Goal: Task Accomplishment & Management: Manage account settings

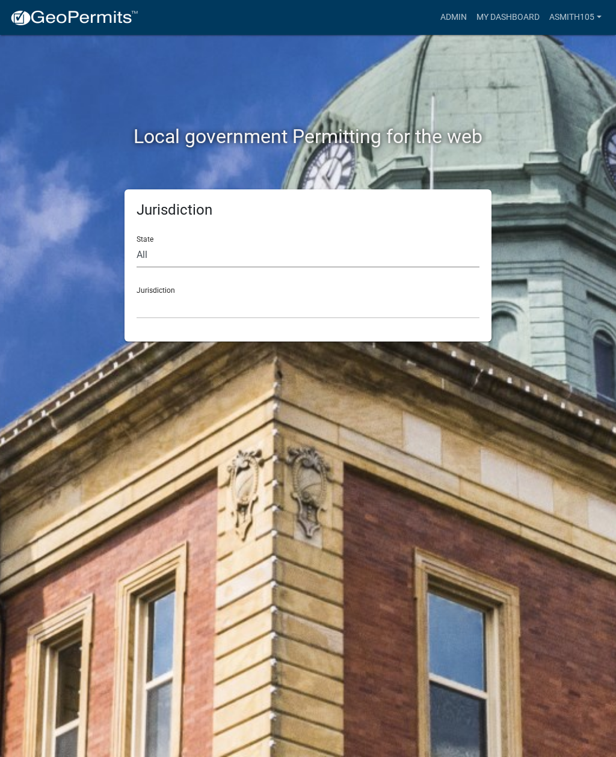
click at [216, 254] on select "All [US_STATE] [US_STATE] [US_STATE] [US_STATE] [US_STATE] [US_STATE] [US_STATE…" at bounding box center [307, 255] width 343 height 25
select select "[US_STATE]"
click at [219, 310] on select "City of [GEOGRAPHIC_DATA], [US_STATE] [GEOGRAPHIC_DATA], [US_STATE][PERSON_NAME…" at bounding box center [307, 306] width 343 height 25
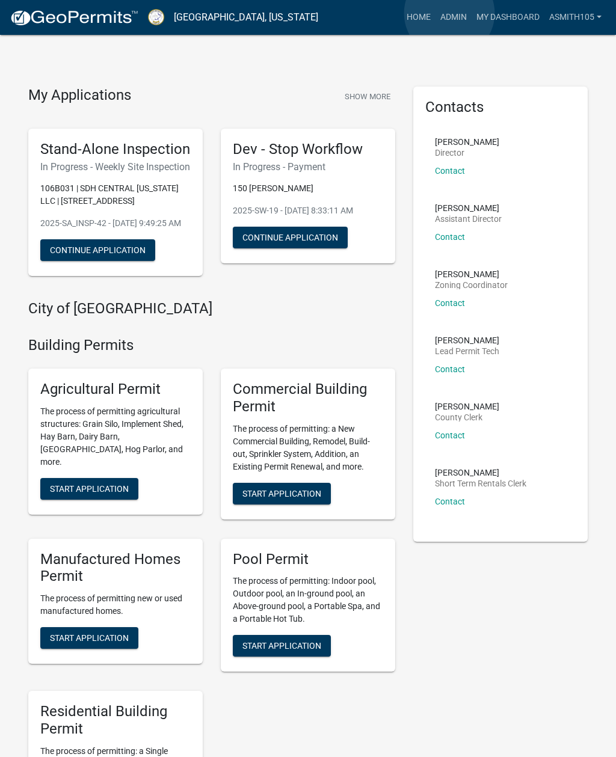
click at [450, 14] on link "Admin" at bounding box center [453, 17] width 36 height 23
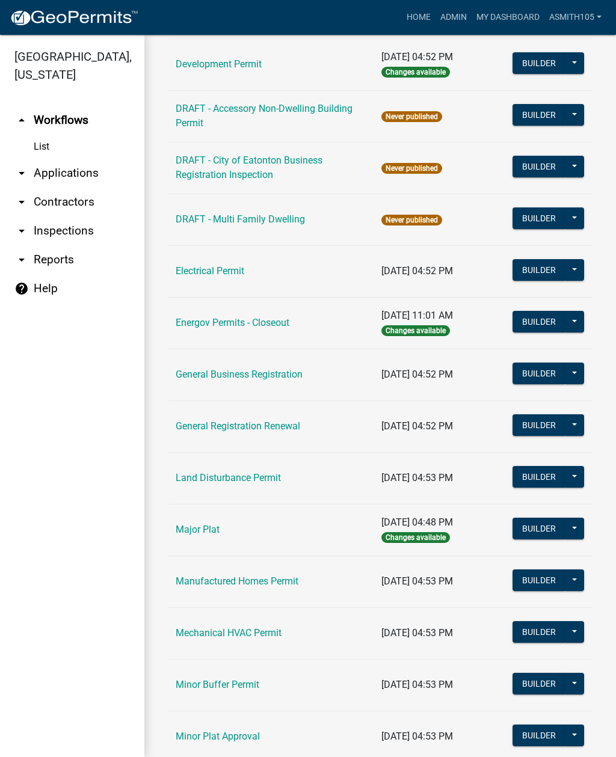
scroll to position [571, 0]
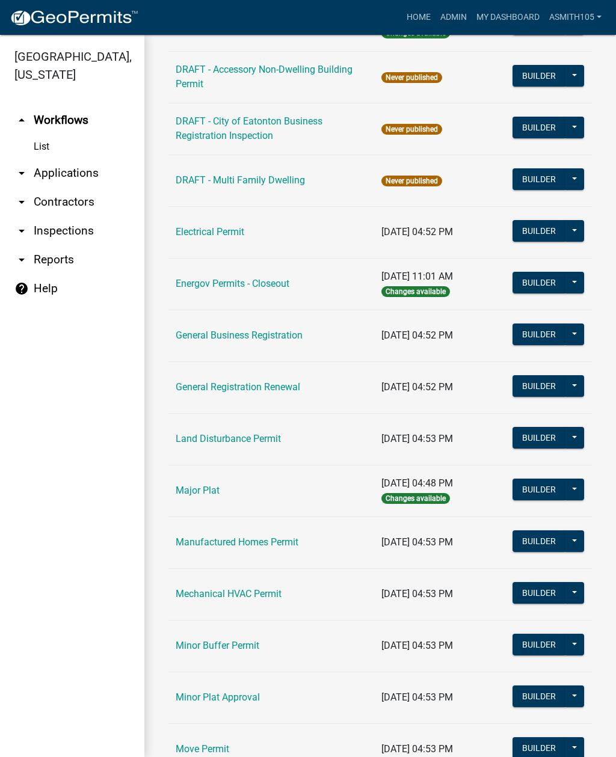
click at [223, 443] on link "Land Disturbance Permit" at bounding box center [228, 438] width 105 height 11
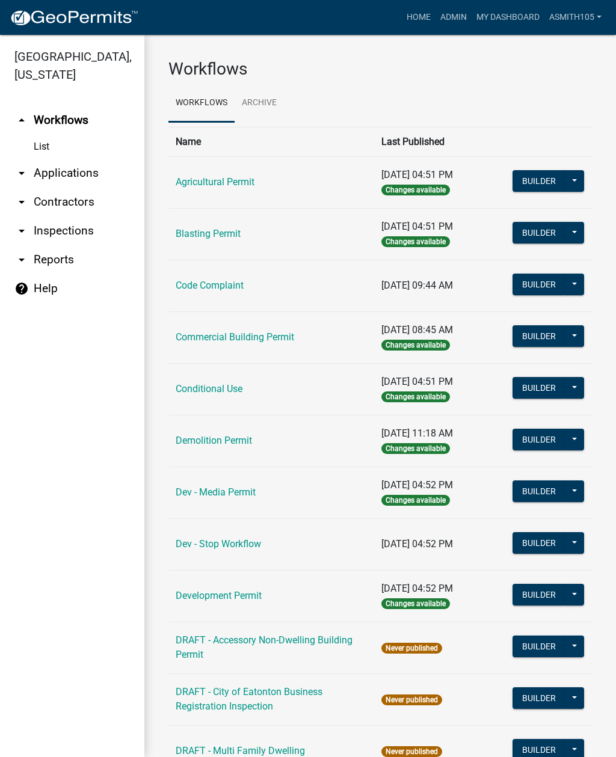
click at [234, 286] on link "Code Complaint" at bounding box center [210, 285] width 68 height 11
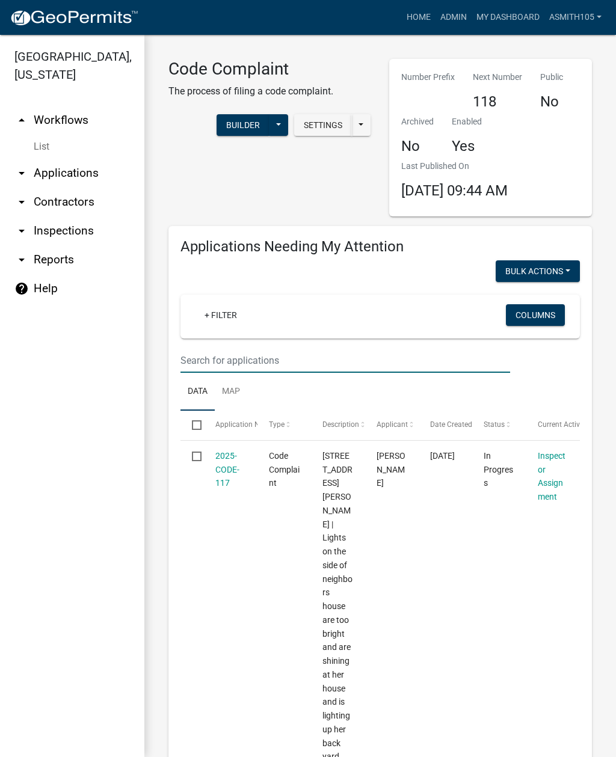
click at [238, 355] on input "text" at bounding box center [345, 360] width 330 height 25
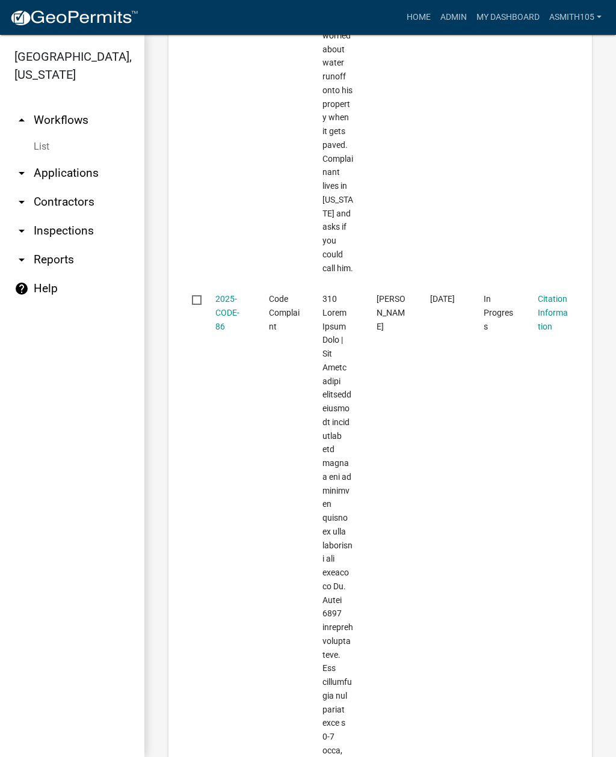
scroll to position [921, 0]
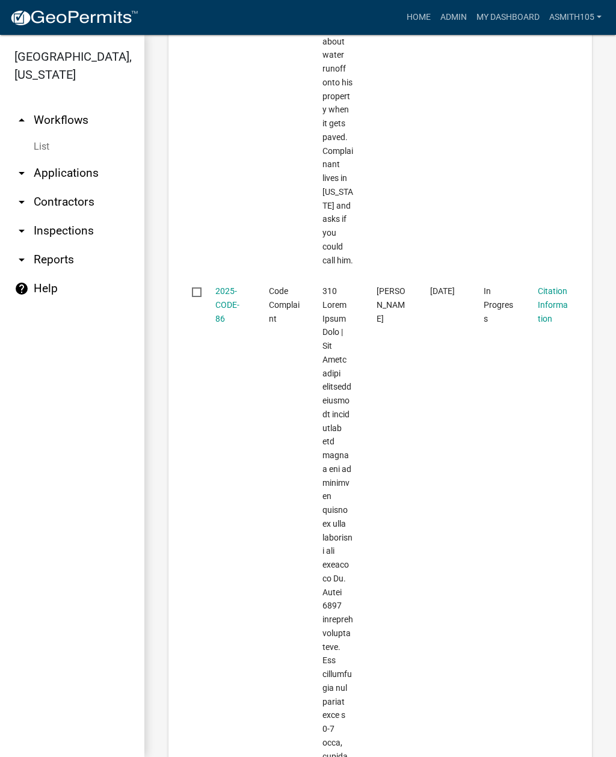
type input "114"
click at [222, 308] on link "2025-CODE-86" at bounding box center [227, 304] width 24 height 37
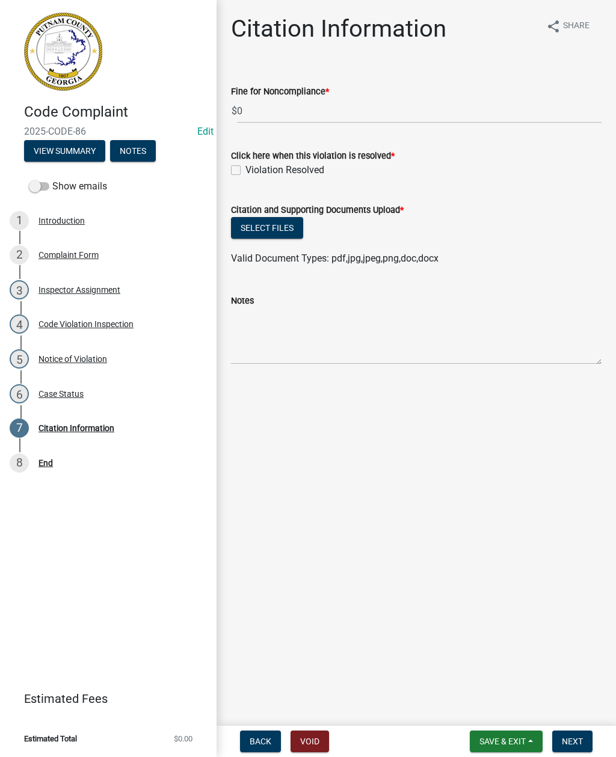
click at [89, 361] on div "Notice of Violation" at bounding box center [72, 359] width 69 height 8
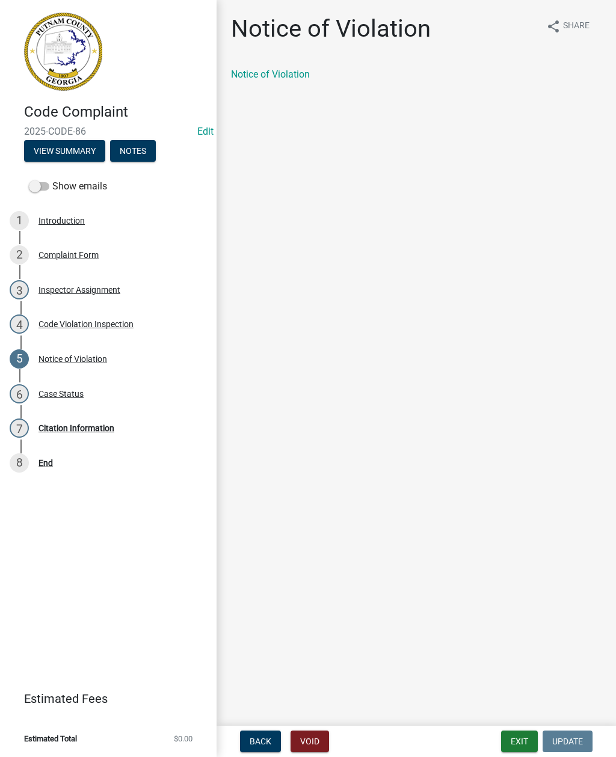
click at [271, 73] on link "Notice of Violation" at bounding box center [270, 74] width 79 height 11
click at [81, 321] on div "Code Violation Inspection" at bounding box center [85, 324] width 95 height 8
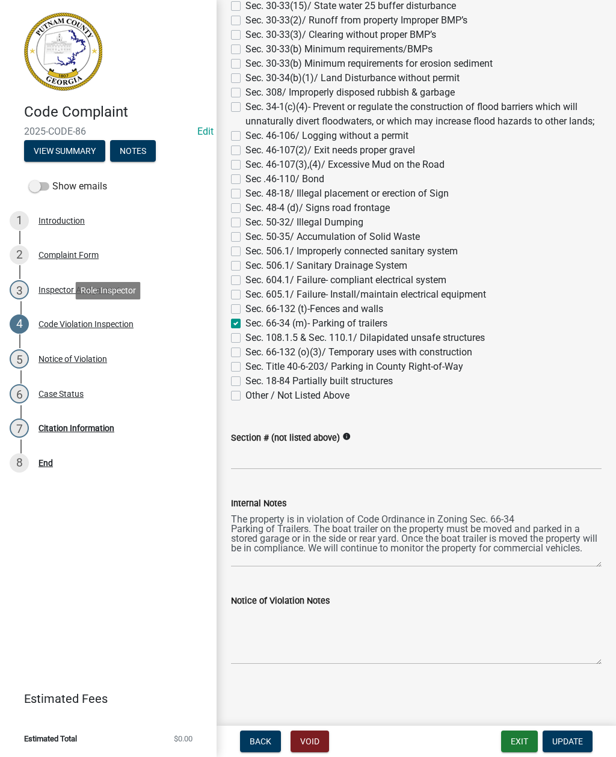
scroll to position [1162, 0]
click at [106, 325] on div "Code Violation Inspection" at bounding box center [85, 324] width 95 height 8
click at [60, 286] on div "Inspector Assignment" at bounding box center [79, 290] width 82 height 8
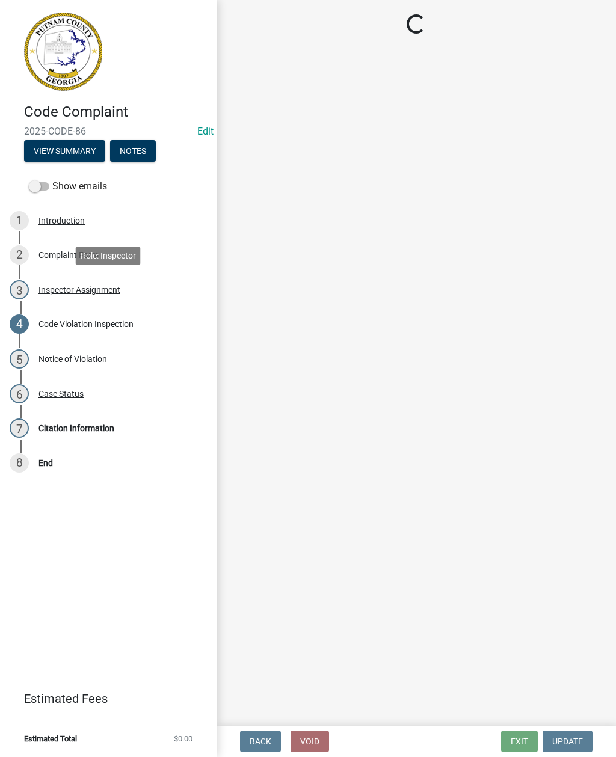
select select "a0ea4169-8540-4a2c-b9f4-cf4c1ffdeb95"
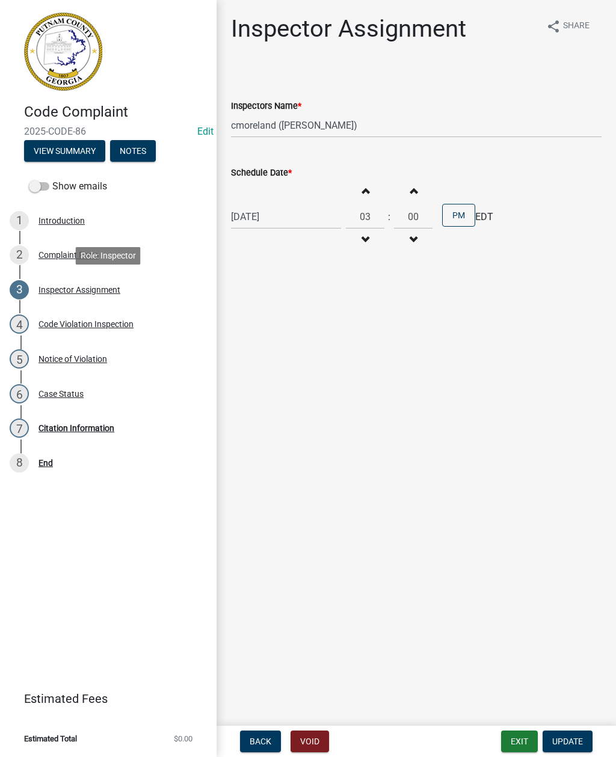
click at [88, 327] on div "Code Violation Inspection" at bounding box center [85, 324] width 95 height 8
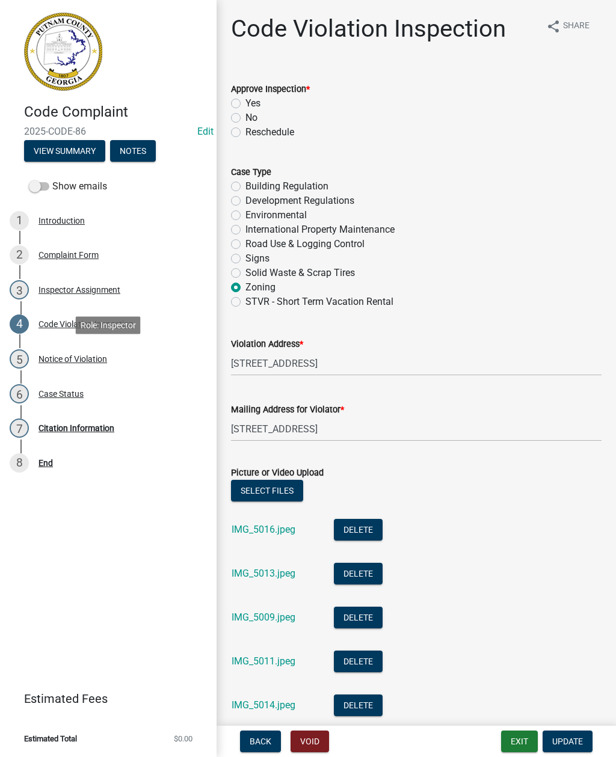
click at [78, 363] on div "Notice of Violation" at bounding box center [72, 359] width 69 height 8
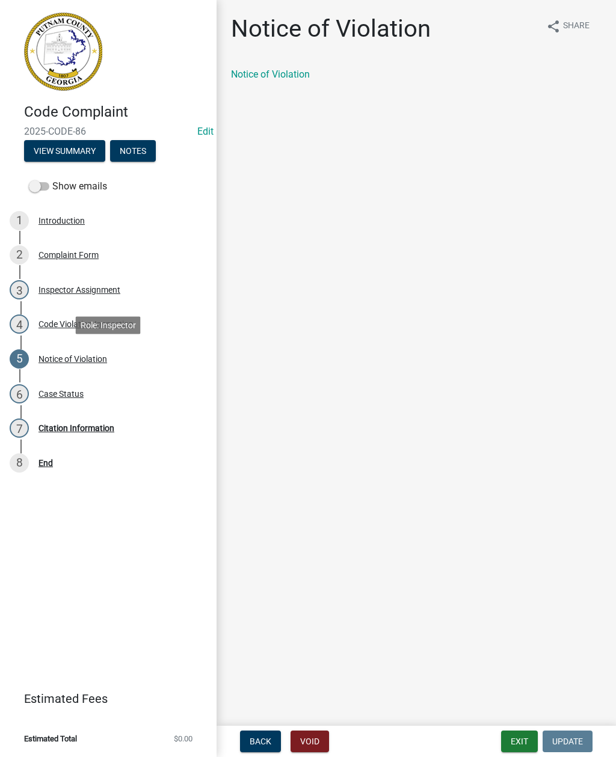
click at [75, 360] on div "Notice of Violation" at bounding box center [72, 359] width 69 height 8
click at [61, 393] on div "Case Status" at bounding box center [60, 394] width 45 height 8
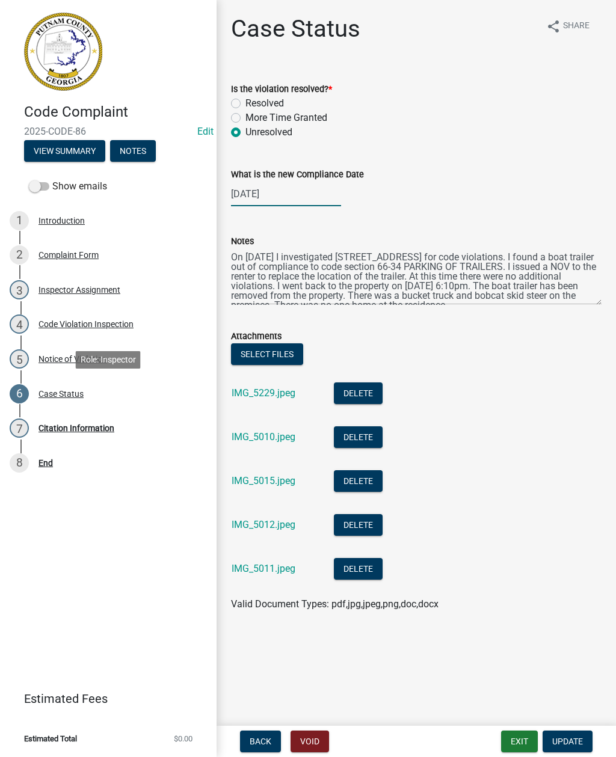
click at [275, 197] on div "[DATE]" at bounding box center [286, 194] width 110 height 25
select select "8"
select select "2025"
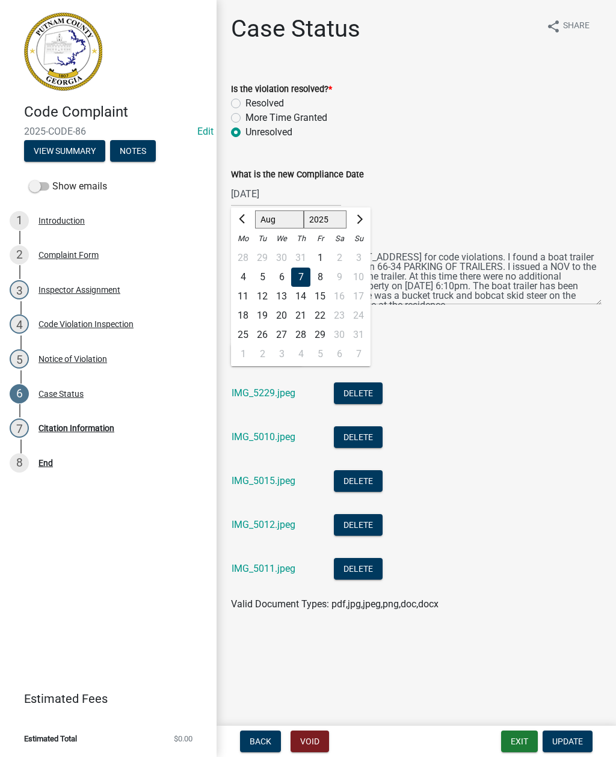
click at [246, 217] on span "Previous month" at bounding box center [243, 219] width 9 height 9
click at [363, 218] on button "Next month" at bounding box center [358, 219] width 14 height 19
select select "8"
click at [284, 275] on div "6" at bounding box center [281, 277] width 19 height 19
type input "08/06/2025"
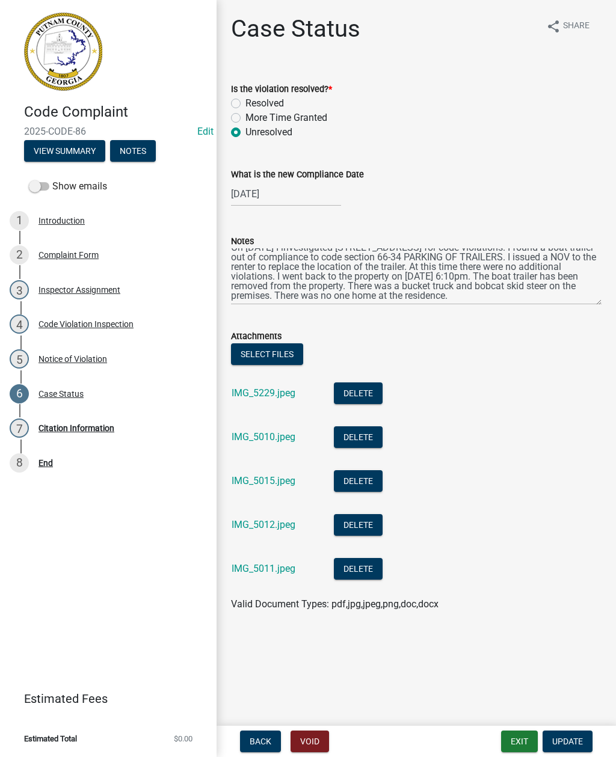
scroll to position [10, 0]
click at [70, 391] on div "Case Status" at bounding box center [60, 394] width 45 height 8
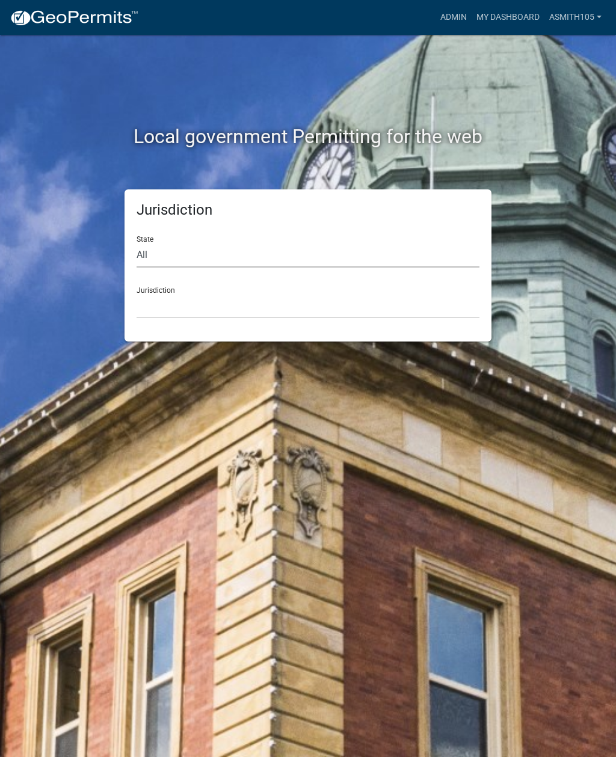
click at [209, 253] on select "All Colorado Georgia Indiana Iowa Kansas Minnesota Ohio South Carolina Wisconsin" at bounding box center [307, 255] width 343 height 25
select select "[US_STATE]"
click at [248, 299] on select "City of Bainbridge, Georgia Cook County, Georgia Crawford County, Georgia Gilme…" at bounding box center [307, 306] width 343 height 25
click at [224, 312] on select "City of [GEOGRAPHIC_DATA], [US_STATE] [GEOGRAPHIC_DATA], [US_STATE][PERSON_NAME…" at bounding box center [307, 306] width 343 height 25
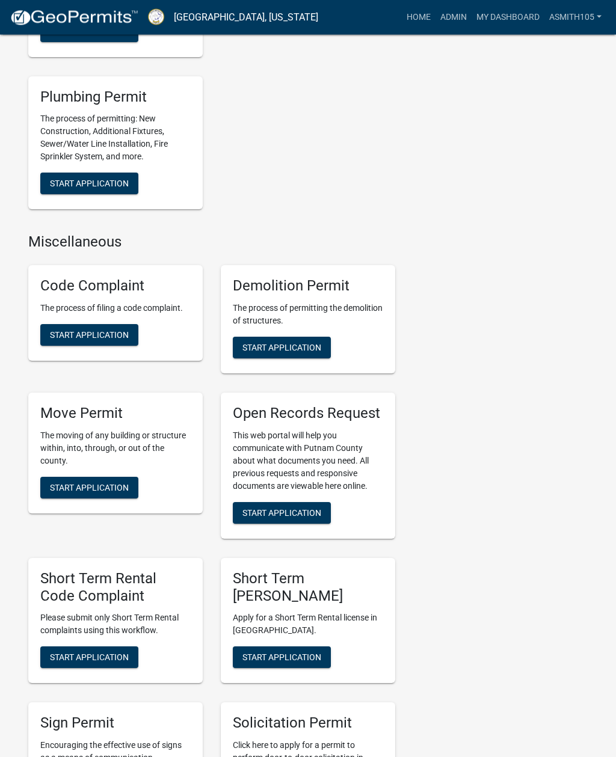
scroll to position [1024, 0]
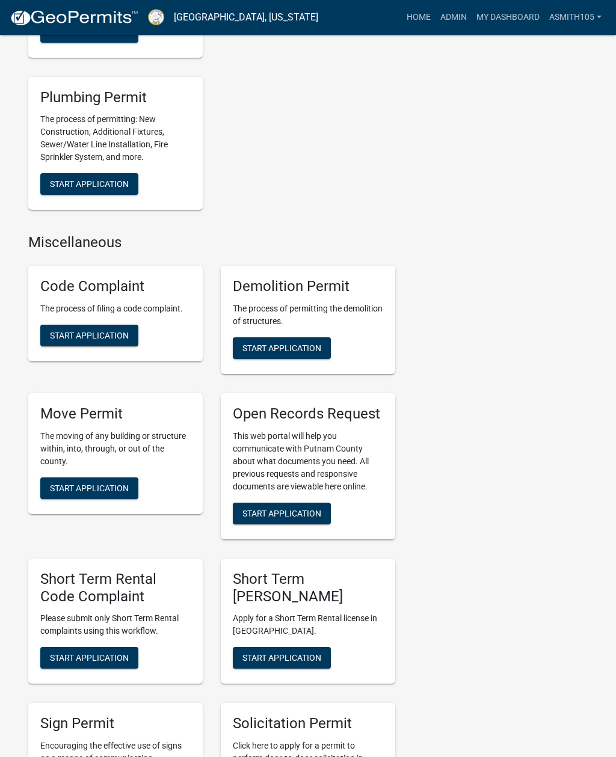
click at [78, 346] on button "Start Application" at bounding box center [89, 336] width 98 height 22
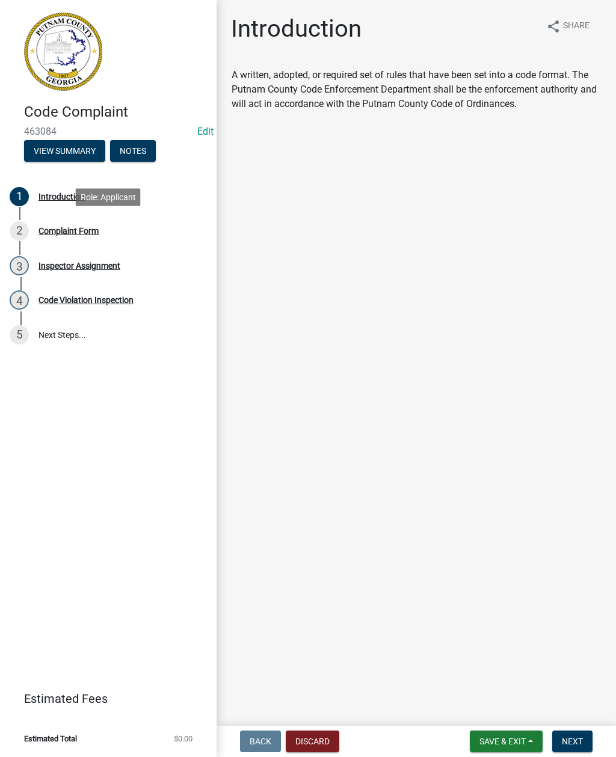
click at [75, 235] on div "Complaint Form" at bounding box center [68, 231] width 60 height 8
click at [578, 738] on span "Next" at bounding box center [572, 742] width 21 height 10
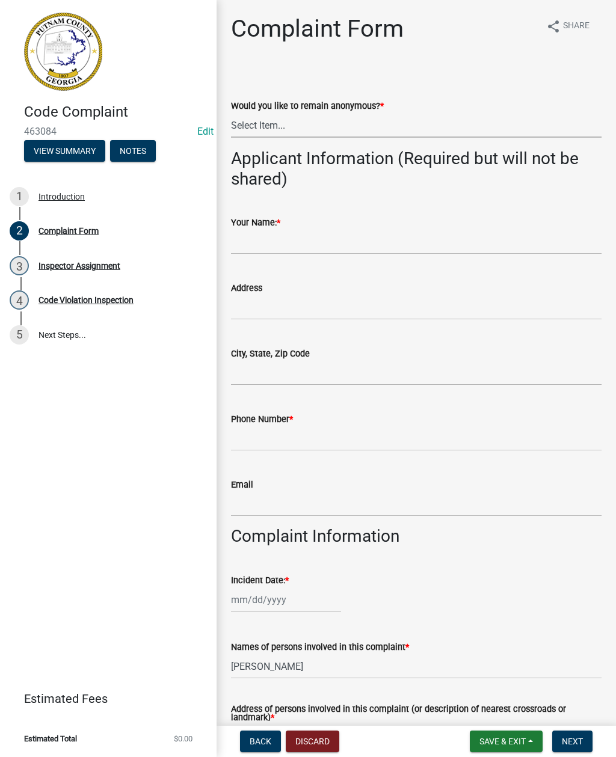
click at [306, 127] on select "Select Item... Yes No" at bounding box center [416, 125] width 370 height 25
select select "f08a9927-defb-489f-aa73-9d6bf05850a3"
click at [277, 244] on input "Your Name: *" at bounding box center [416, 242] width 370 height 25
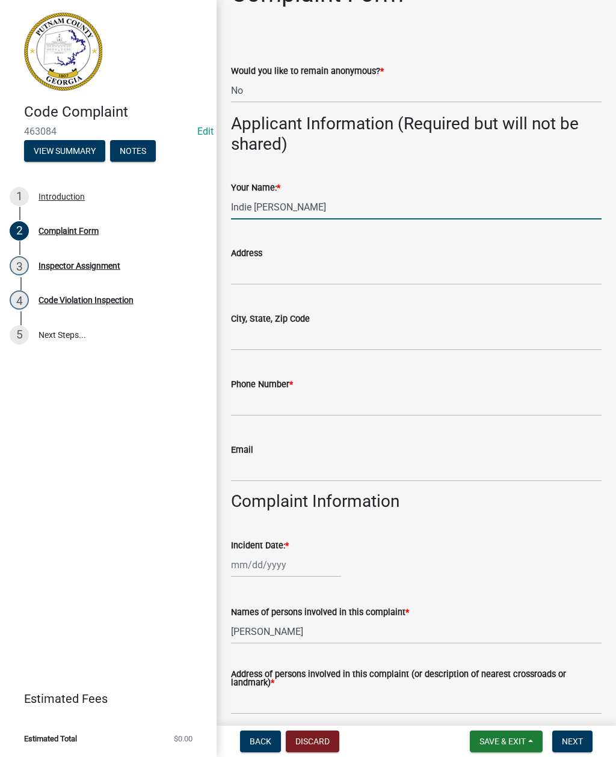
scroll to position [41, 0]
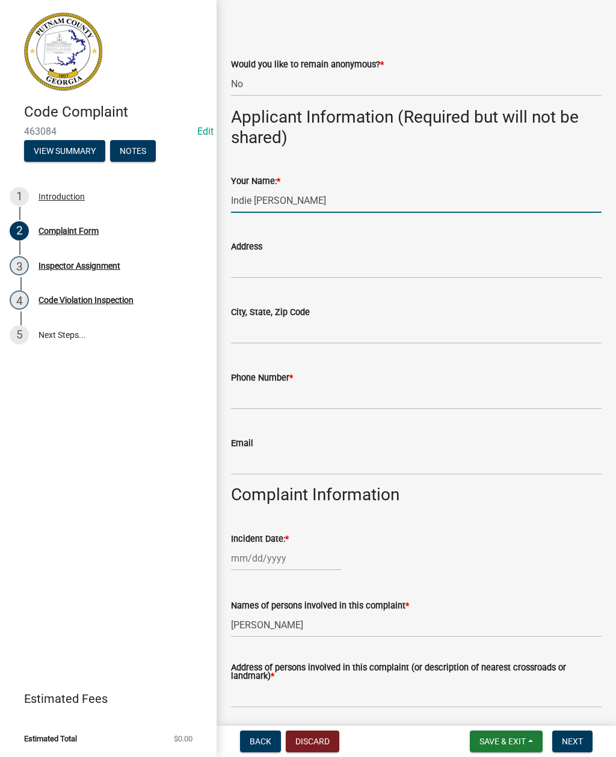
type input "Indie [PERSON_NAME]"
click at [321, 393] on input "Phone Number *" at bounding box center [416, 397] width 370 height 25
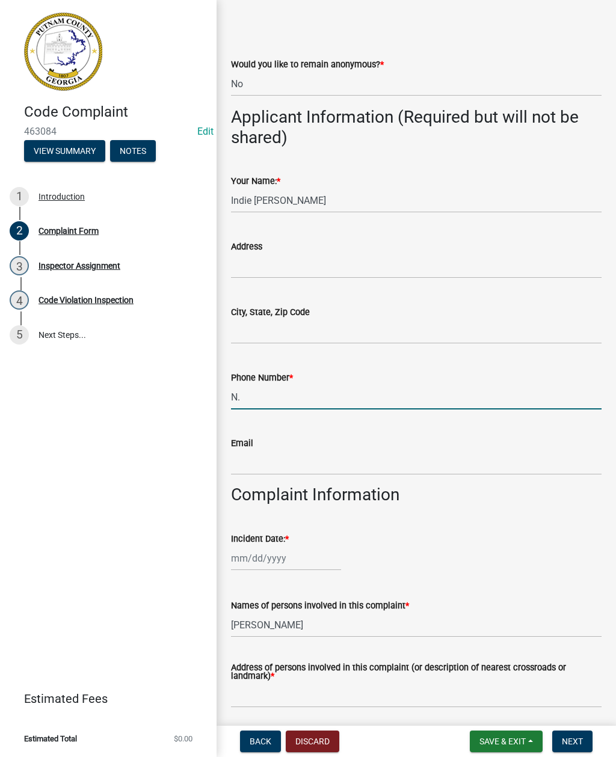
type input "N"
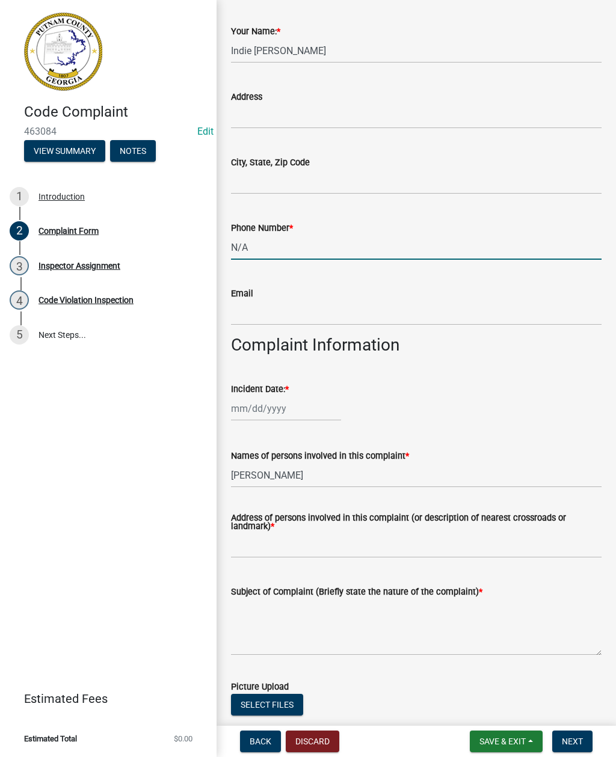
scroll to position [211, 0]
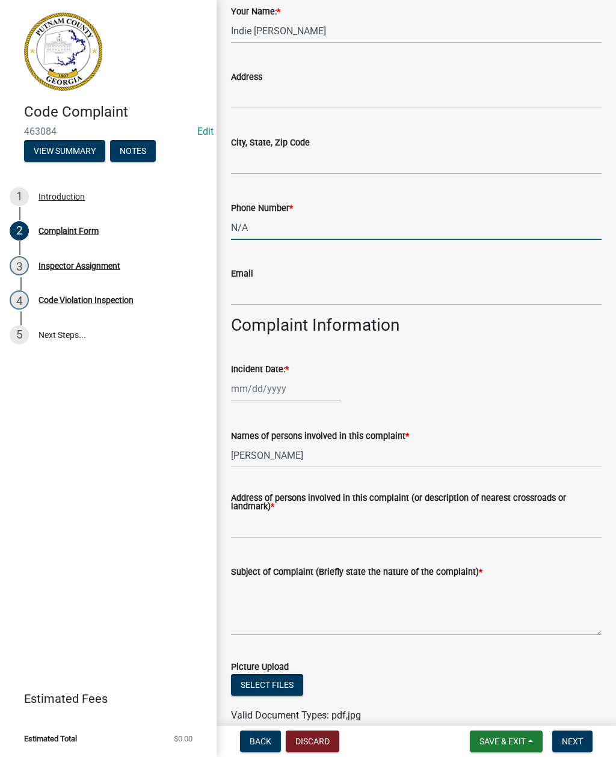
type input "N/A"
click at [258, 390] on div at bounding box center [286, 388] width 110 height 25
select select "8"
select select "2025"
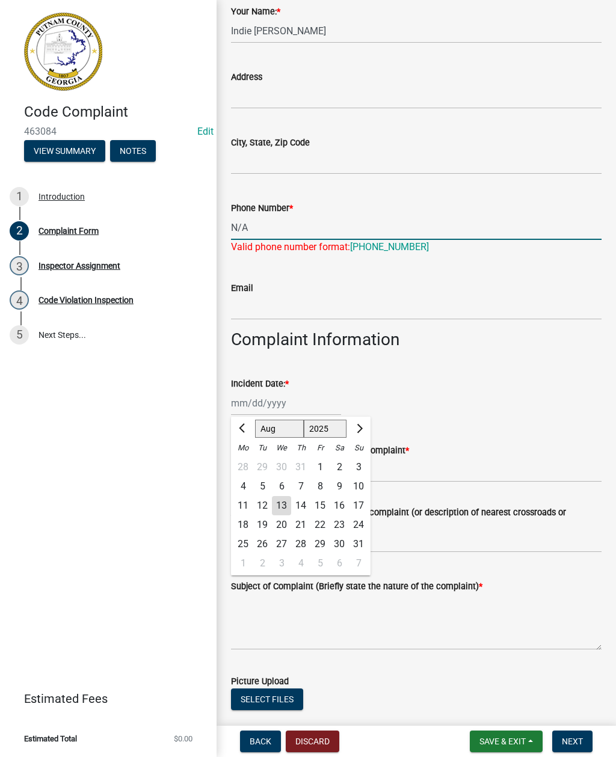
click at [267, 231] on input "N/A" at bounding box center [416, 227] width 370 height 25
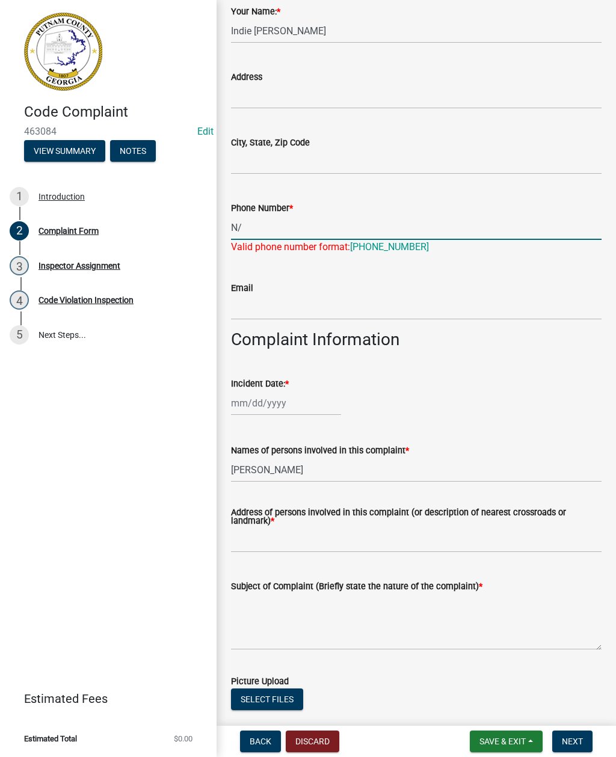
type input "N"
click at [258, 406] on div at bounding box center [286, 403] width 110 height 25
select select "8"
select select "2025"
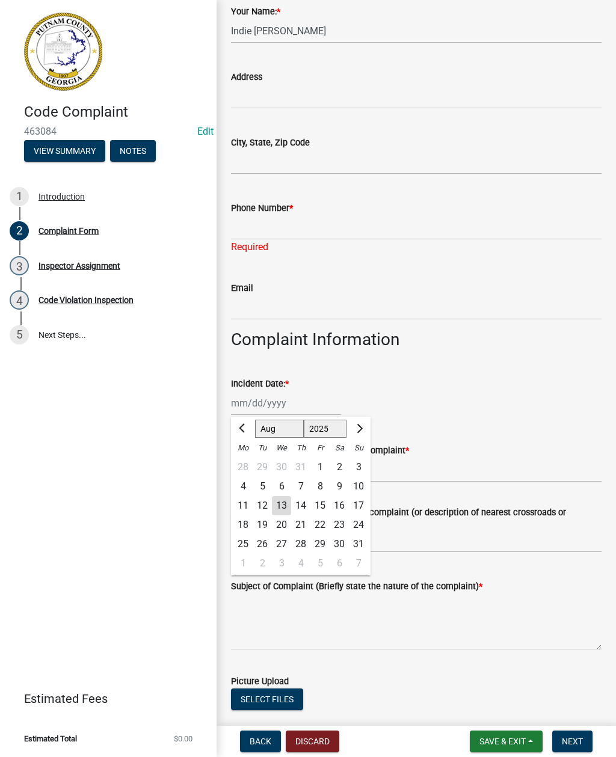
click at [265, 503] on div "12" at bounding box center [262, 505] width 19 height 19
type input "[DATE]"
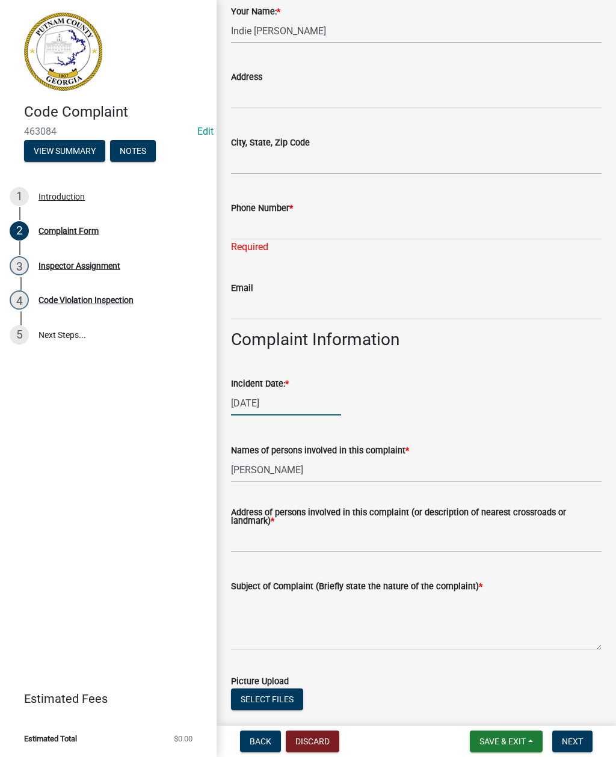
click at [274, 402] on div "[DATE]" at bounding box center [286, 403] width 110 height 25
select select "8"
select select "2025"
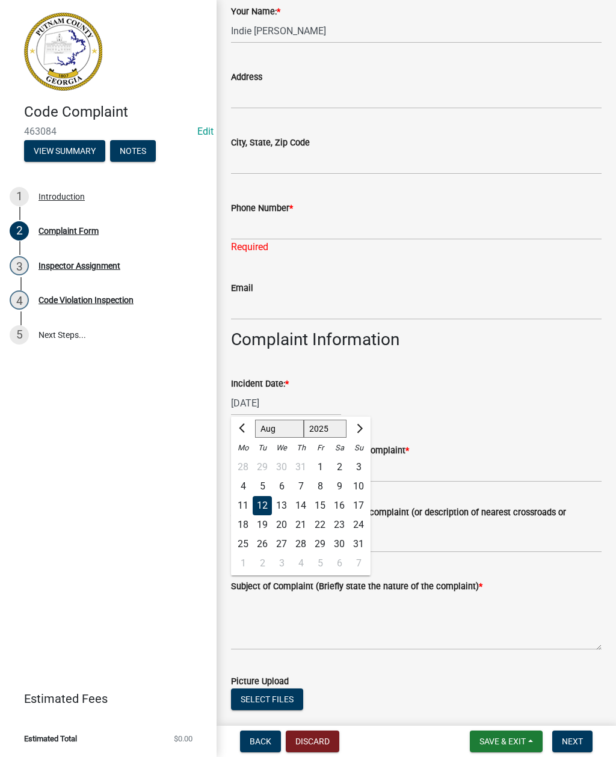
click at [513, 376] on div "Incident Date: *" at bounding box center [416, 383] width 370 height 14
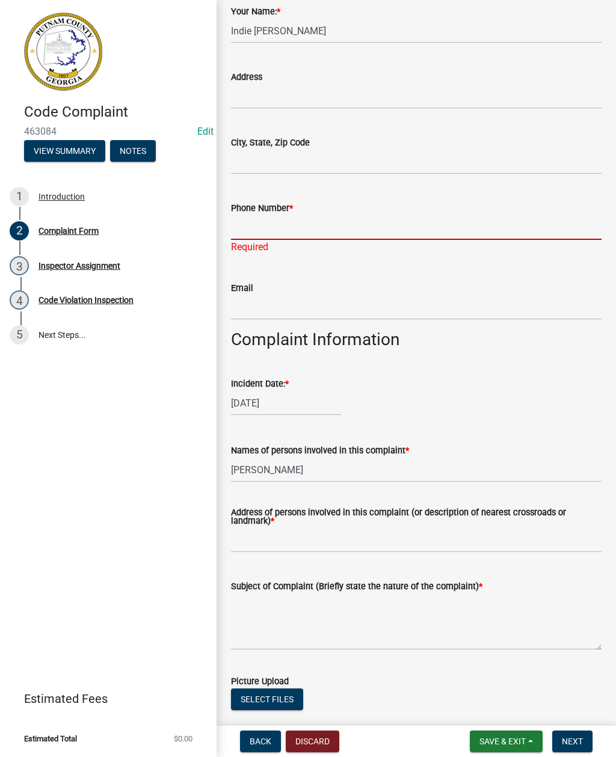
click at [302, 231] on input "Phone Number *" at bounding box center [416, 227] width 370 height 25
click at [294, 230] on input "Phone Number *" at bounding box center [416, 227] width 370 height 25
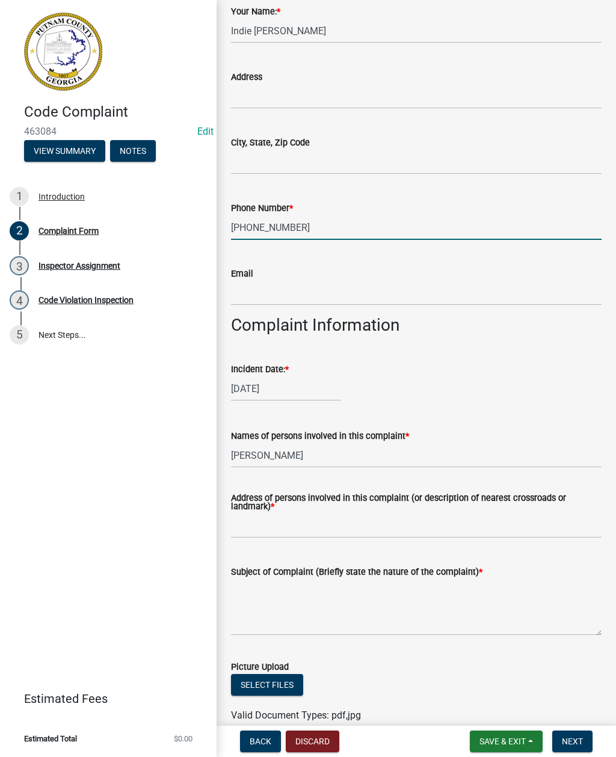
type input "[PHONE_NUMBER]"
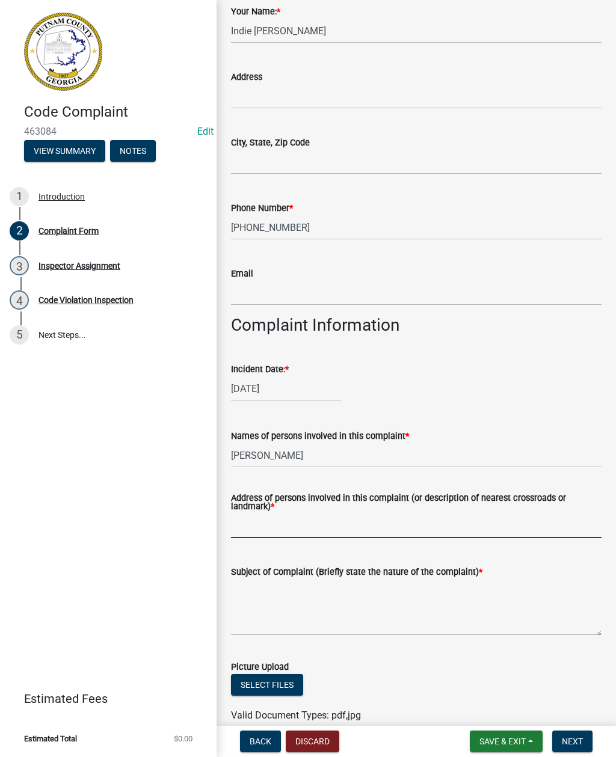
click at [319, 521] on input "Address of persons involved in this complaint (or description of nearest crossr…" at bounding box center [416, 526] width 370 height 25
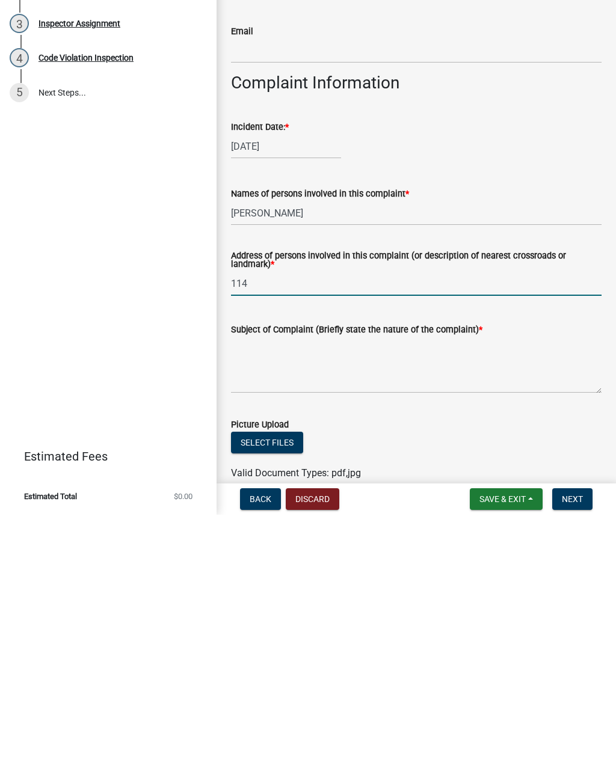
click at [280, 514] on input "114" at bounding box center [416, 526] width 370 height 25
type input "[STREET_ADDRESS]"
click at [297, 579] on textarea "Subject of Complaint (Briefly state the nature of the complaint) *" at bounding box center [416, 607] width 370 height 57
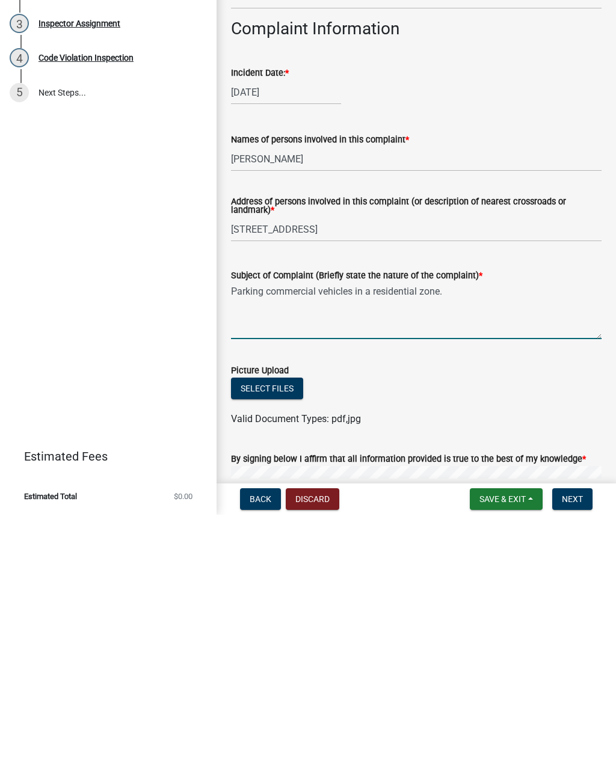
scroll to position [284, 0]
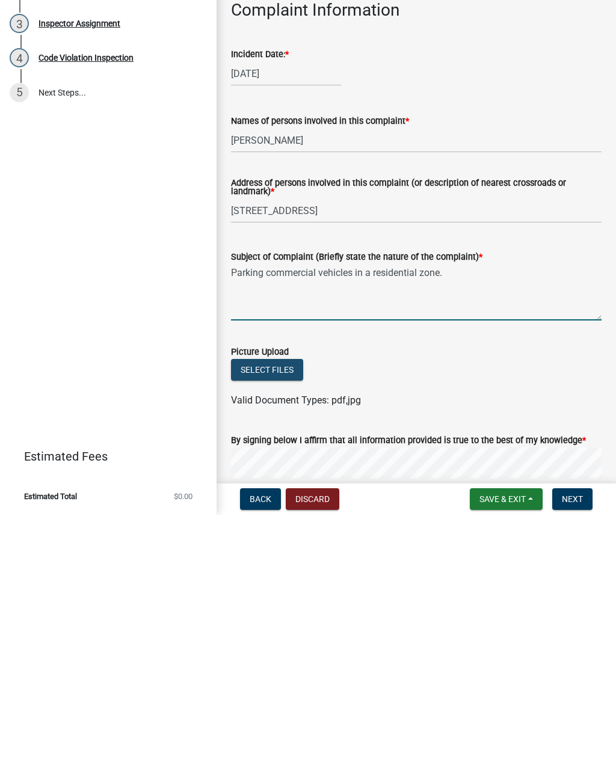
type textarea "Parking commercial vehicles in a residential zone."
click at [264, 601] on button "Select files" at bounding box center [267, 612] width 72 height 22
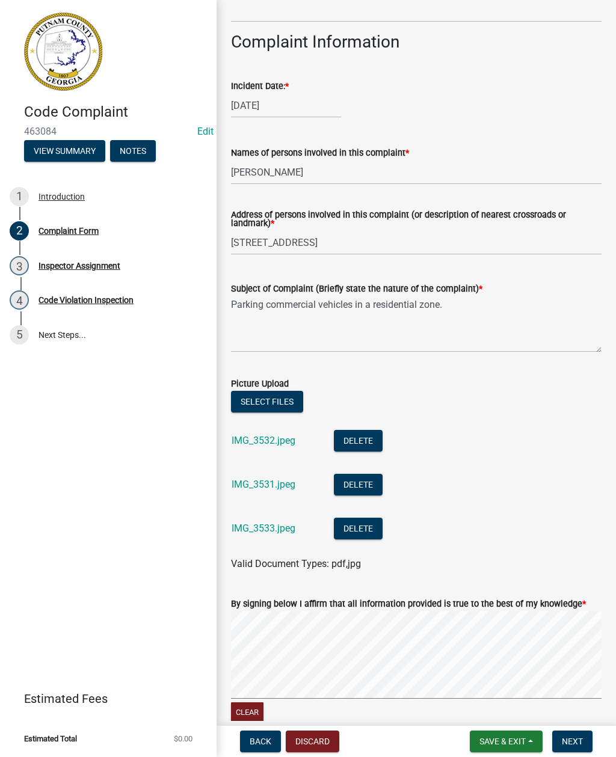
click at [609, 543] on div "Select files IMG_3532.jpeg Delete IMG_3531.jpeg Delete IMG_3533.jpeg Delete Val…" at bounding box center [416, 481] width 388 height 180
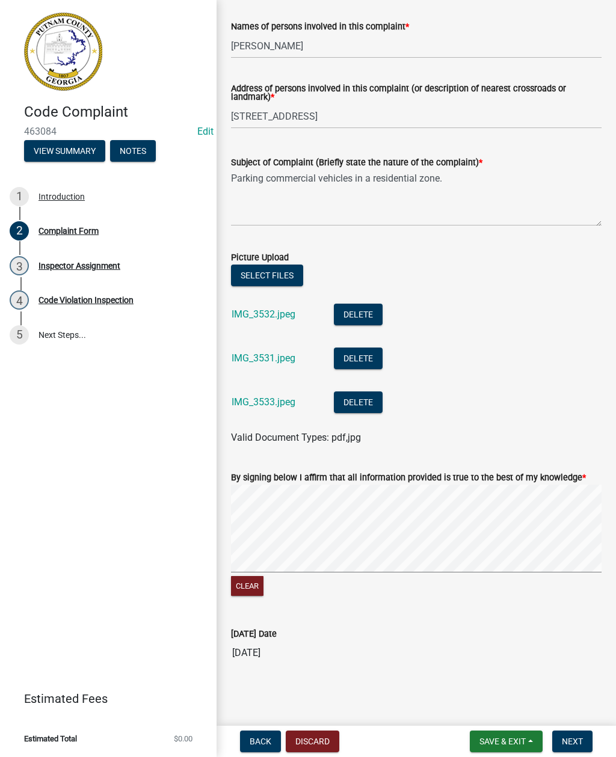
scroll to position [620, 0]
click at [576, 742] on span "Next" at bounding box center [572, 742] width 21 height 10
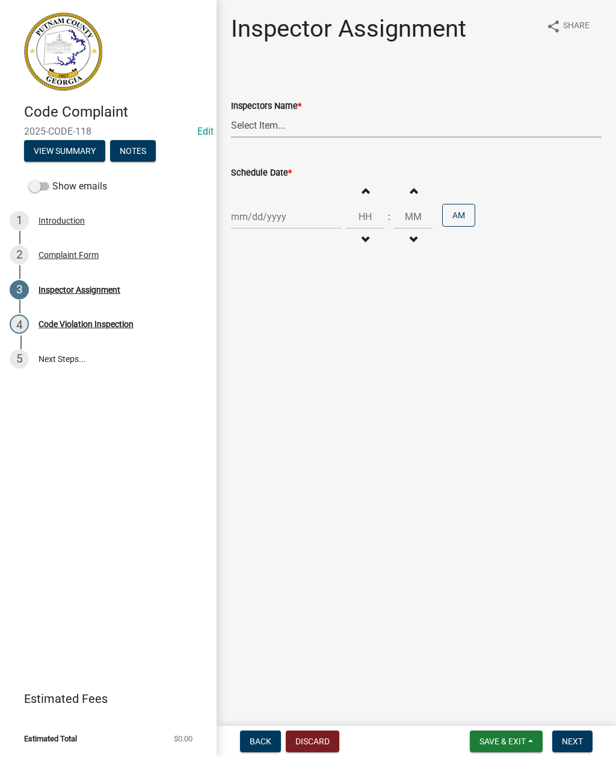
click at [293, 129] on select "Select Item... jstokes (Jerry Stokes) asmith105 (Anthony Smith) ljackson (Lisa …" at bounding box center [416, 125] width 370 height 25
select select "af3c6edf-34d7-49be-824e-99d5d0a3954f"
click at [255, 219] on div at bounding box center [286, 216] width 110 height 25
select select "8"
select select "2025"
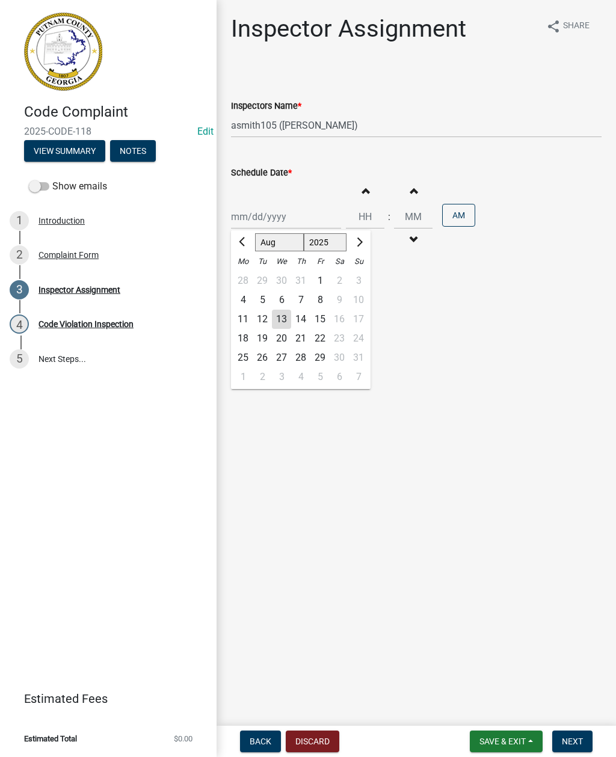
click at [263, 317] on div "12" at bounding box center [262, 319] width 19 height 19
type input "[DATE]"
click at [357, 193] on button "Increment hours" at bounding box center [364, 191] width 25 height 22
type input "01"
type input "00"
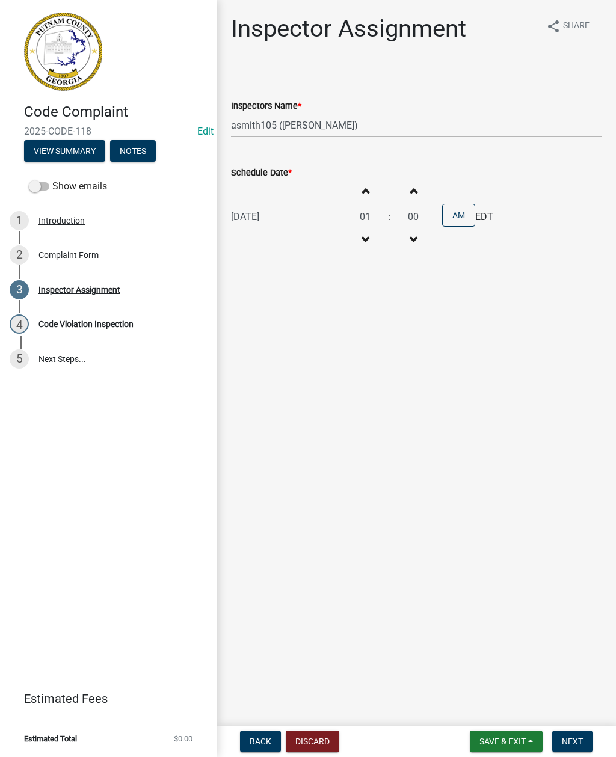
click at [358, 185] on button "Increment hours" at bounding box center [364, 191] width 25 height 22
click at [355, 246] on button "Decrement hours" at bounding box center [364, 240] width 25 height 22
click at [352, 247] on button "Decrement hours" at bounding box center [364, 240] width 25 height 22
type input "12"
click at [448, 213] on button "AM" at bounding box center [458, 215] width 33 height 23
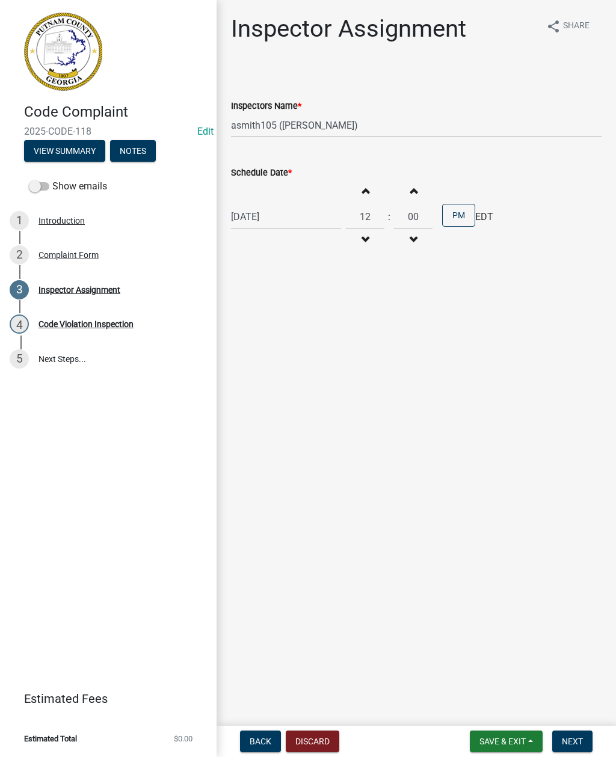
click at [580, 739] on span "Next" at bounding box center [572, 742] width 21 height 10
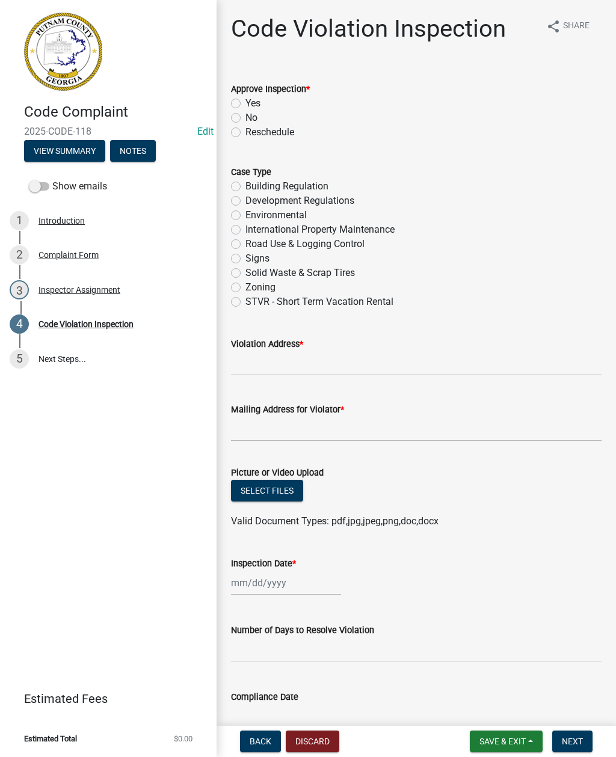
click at [245, 290] on label "Zoning" at bounding box center [260, 287] width 30 height 14
click at [245, 288] on input "Zoning" at bounding box center [249, 284] width 8 height 8
radio input "true"
click at [245, 120] on label "No" at bounding box center [251, 118] width 12 height 14
click at [245, 118] on input "No" at bounding box center [249, 115] width 8 height 8
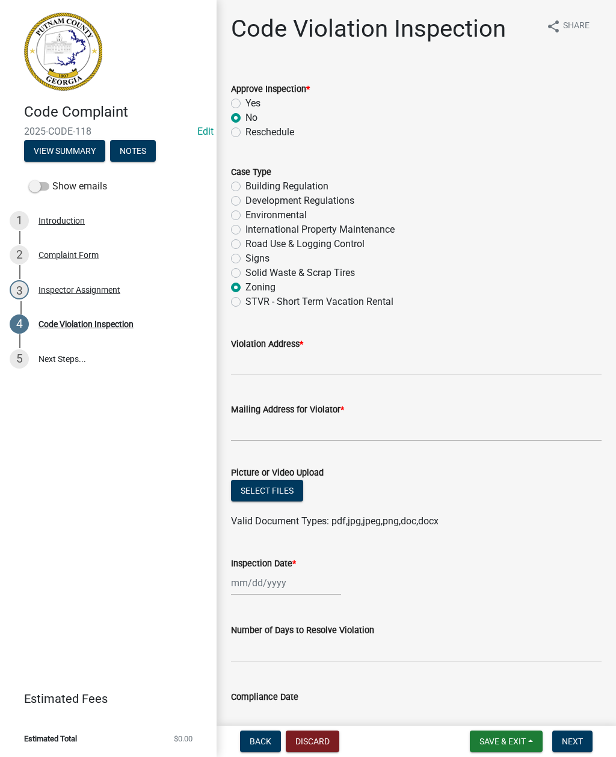
radio input "true"
click at [291, 362] on input "Violation Address *" at bounding box center [416, 363] width 370 height 25
type input "[STREET_ADDRESS]"
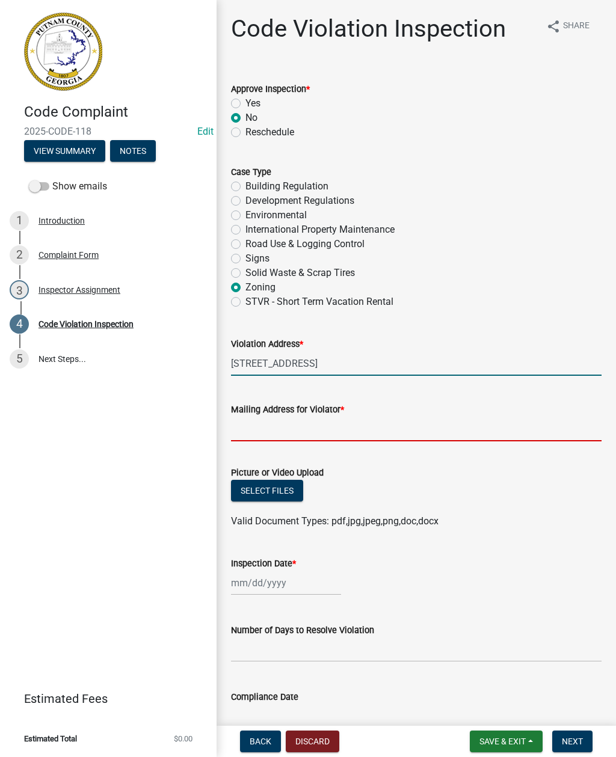
click at [316, 423] on input "Mailing Address for Violator *" at bounding box center [416, 429] width 370 height 25
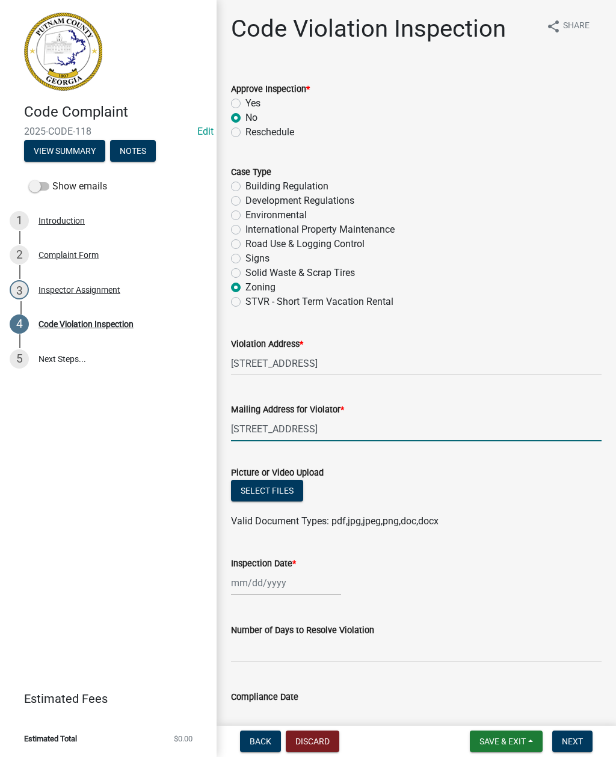
type input "[STREET_ADDRESS]"
click at [400, 360] on input "[STREET_ADDRESS]" at bounding box center [416, 363] width 370 height 25
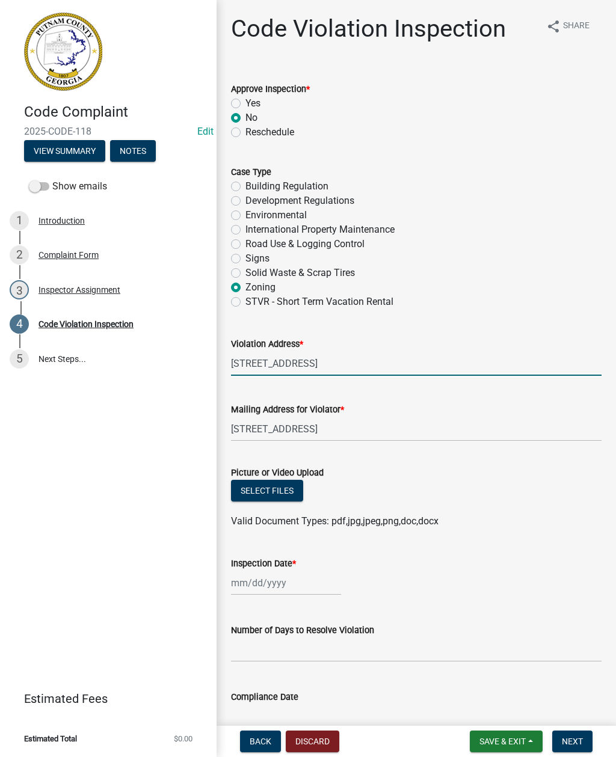
type input "[STREET_ADDRESS]"
click at [373, 428] on input "[STREET_ADDRESS]" at bounding box center [416, 429] width 370 height 25
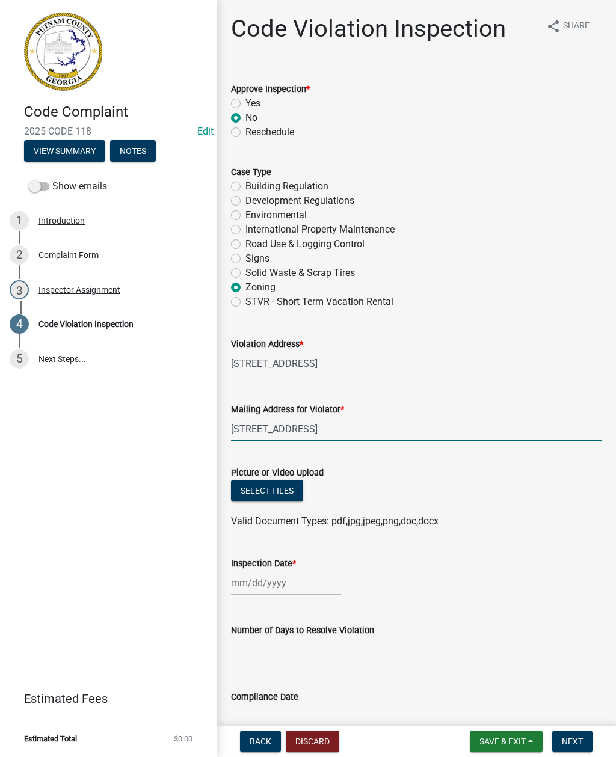
click at [372, 430] on input "[STREET_ADDRESS]" at bounding box center [416, 429] width 370 height 25
type input "1"
type input "P"
type input "[STREET_ADDRESS][US_STATE][PERSON_NAME][US_STATE]"
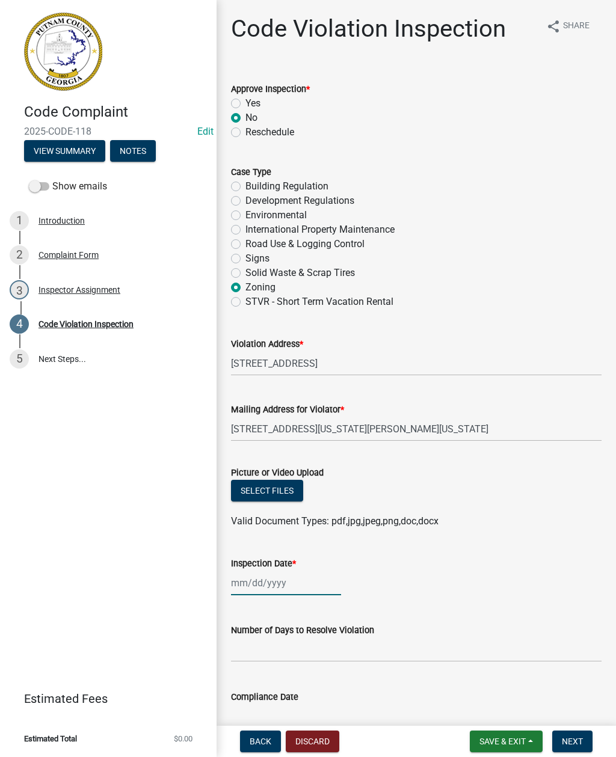
click at [260, 583] on div at bounding box center [286, 583] width 110 height 25
select select "8"
select select "2025"
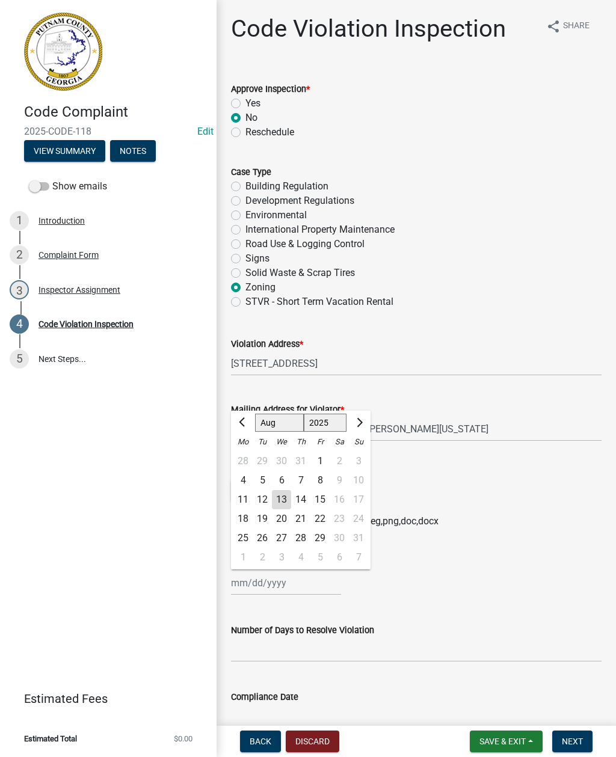
click at [260, 499] on div "12" at bounding box center [262, 499] width 19 height 19
type input "[DATE]"
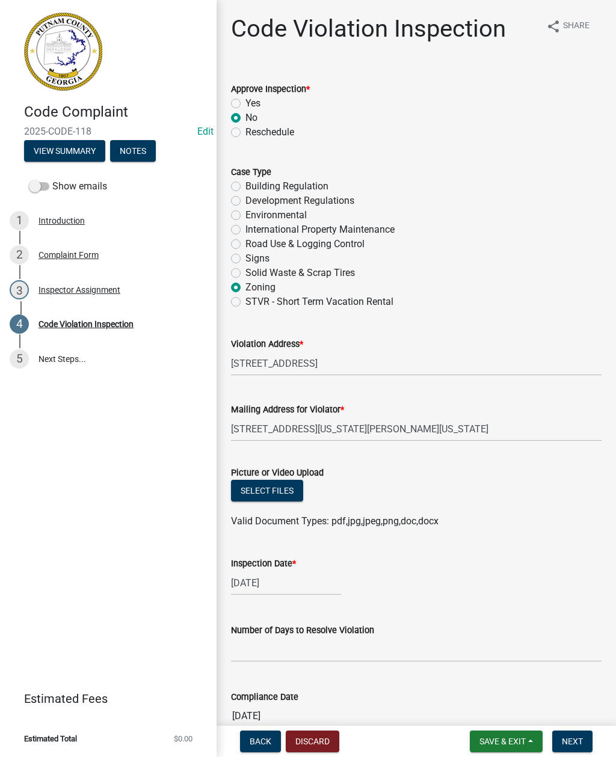
click at [265, 488] on button "Select files" at bounding box center [267, 491] width 72 height 22
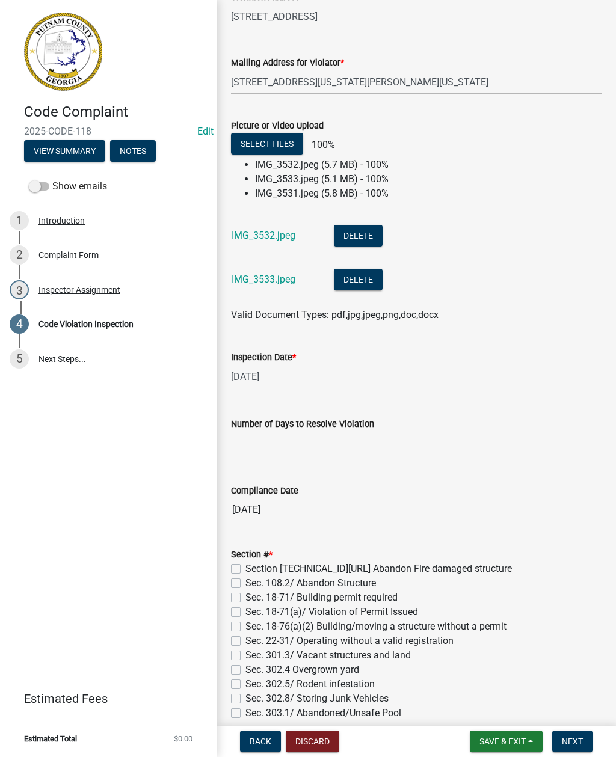
scroll to position [366, 0]
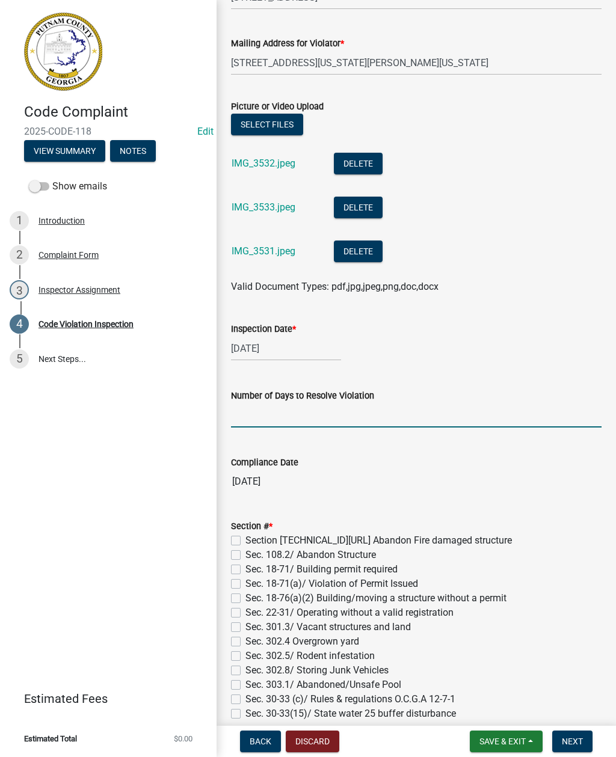
click at [254, 412] on input "text" at bounding box center [416, 415] width 370 height 25
type input "48"
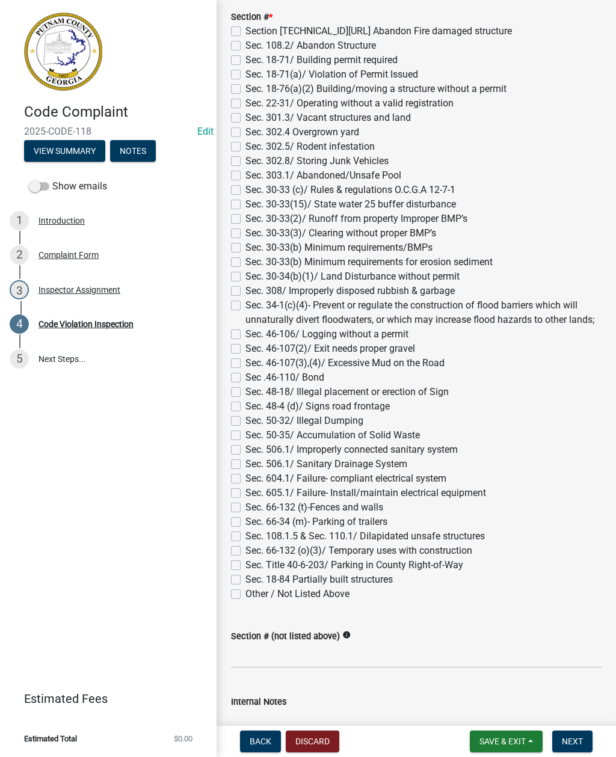
scroll to position [876, 0]
click at [245, 521] on label "Sec. 66-34 (m)- Parking of trailers" at bounding box center [316, 521] width 142 height 14
click at [245, 521] on input "Sec. 66-34 (m)- Parking of trailers" at bounding box center [249, 518] width 8 height 8
checkbox input "true"
checkbox input "false"
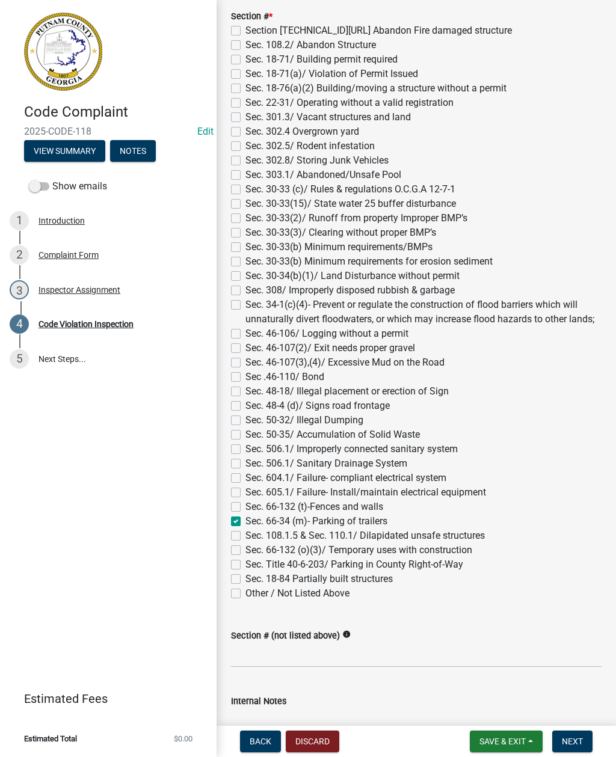
checkbox input "false"
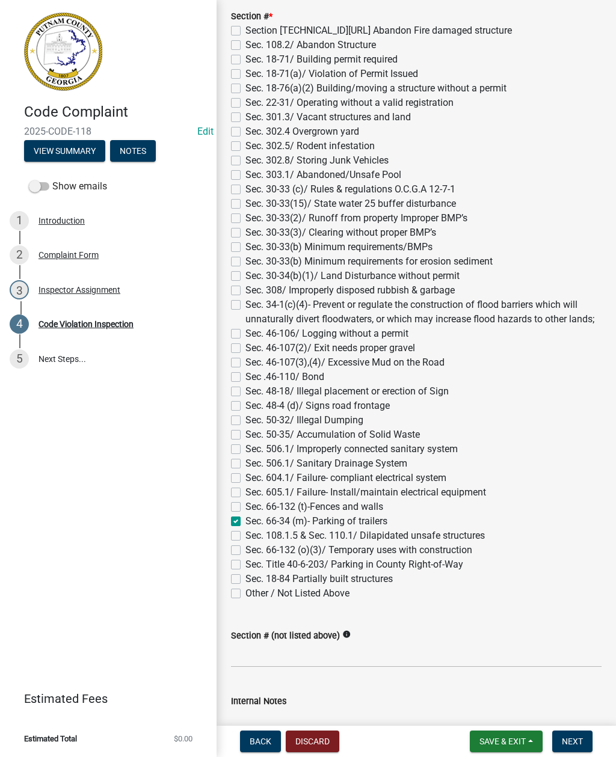
checkbox input "false"
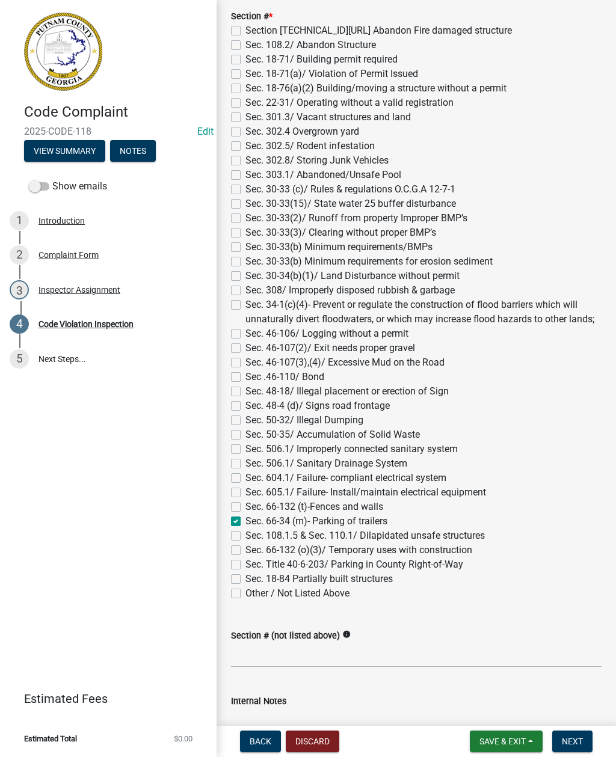
checkbox input "false"
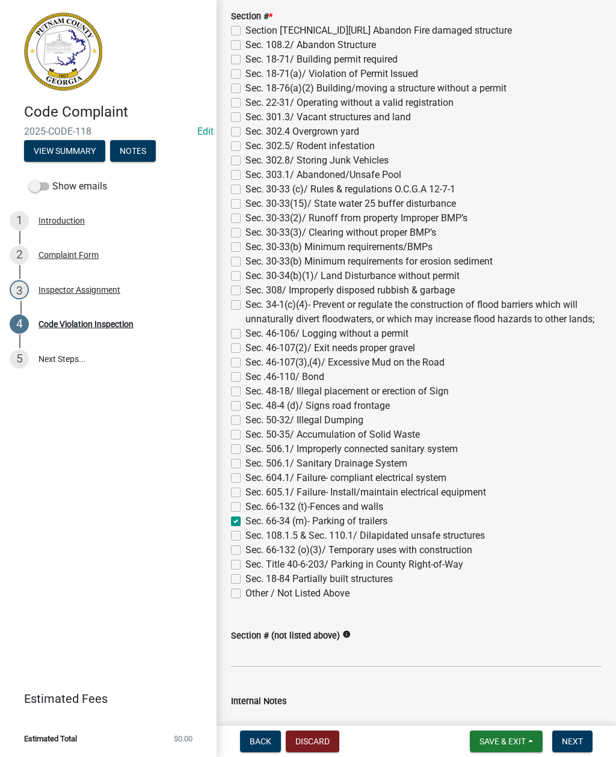
checkbox input "false"
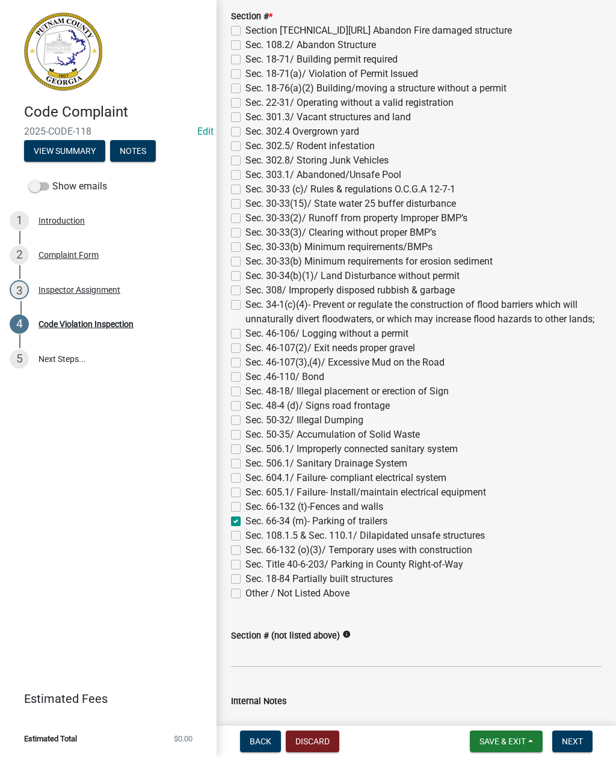
checkbox input "false"
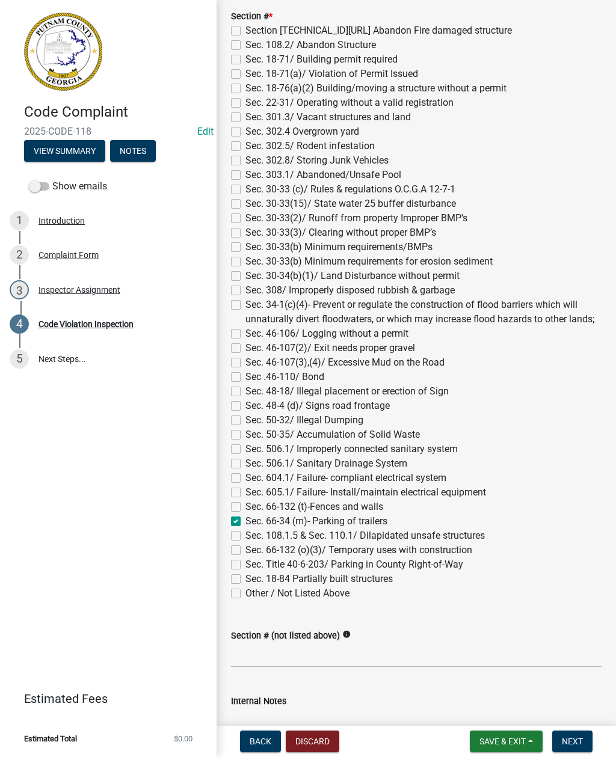
checkbox input "false"
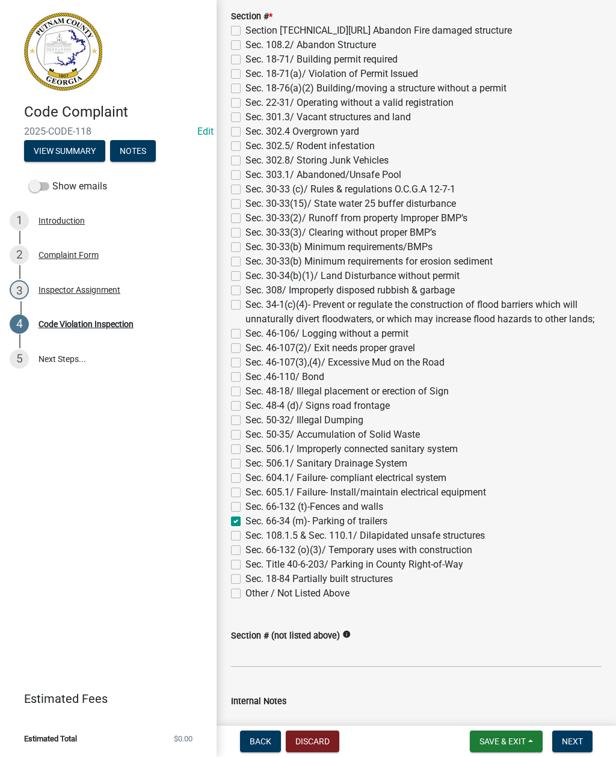
checkbox input "false"
checkbox input "true"
checkbox input "false"
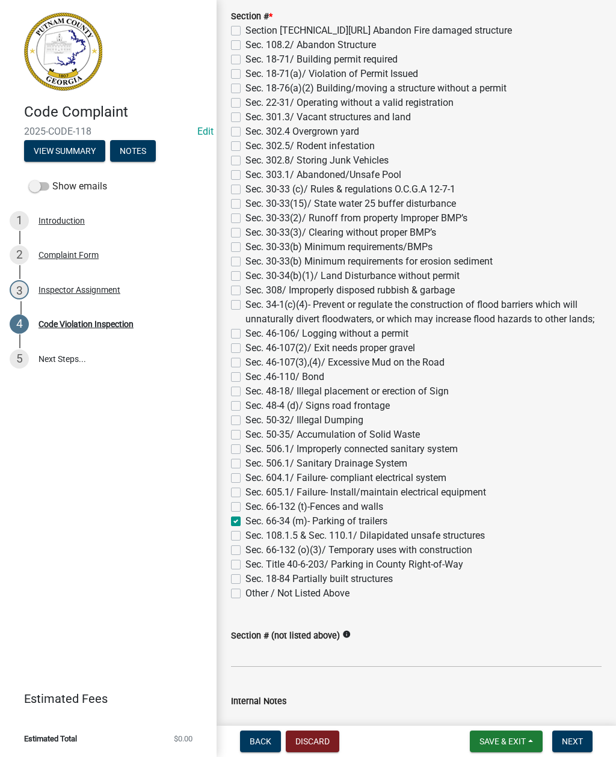
checkbox input "false"
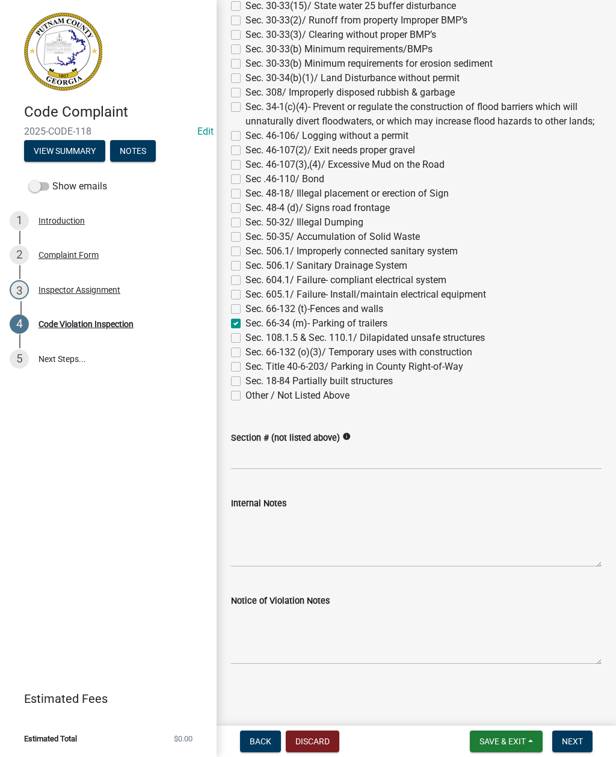
scroll to position [1074, 0]
click at [290, 533] on textarea "Internal Notes" at bounding box center [416, 538] width 370 height 57
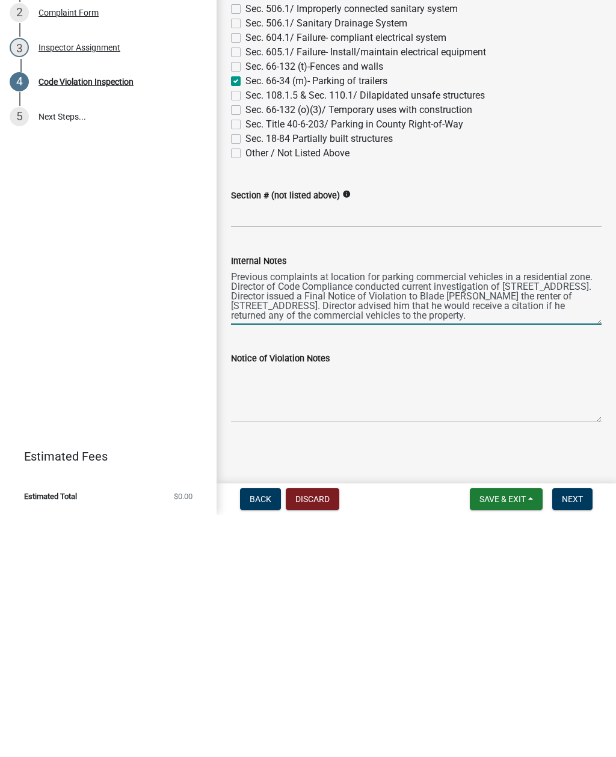
click at [234, 510] on textarea "Previous complaints at location for parking commercial vehicles in a residentia…" at bounding box center [416, 538] width 370 height 57
click at [577, 510] on textarea "Code Compliance Division received Previous complaints at location for parking c…" at bounding box center [416, 538] width 370 height 57
click at [387, 510] on textarea "Code Compliance Division received Previous complaints at location for parking c…" at bounding box center [416, 538] width 370 height 57
click at [439, 510] on textarea "Code Compliance Division received Previous complaints at location for parking c…" at bounding box center [416, 538] width 370 height 57
click at [394, 510] on textarea "Code Compliance Division received Previous complaints at location for parking c…" at bounding box center [416, 538] width 370 height 57
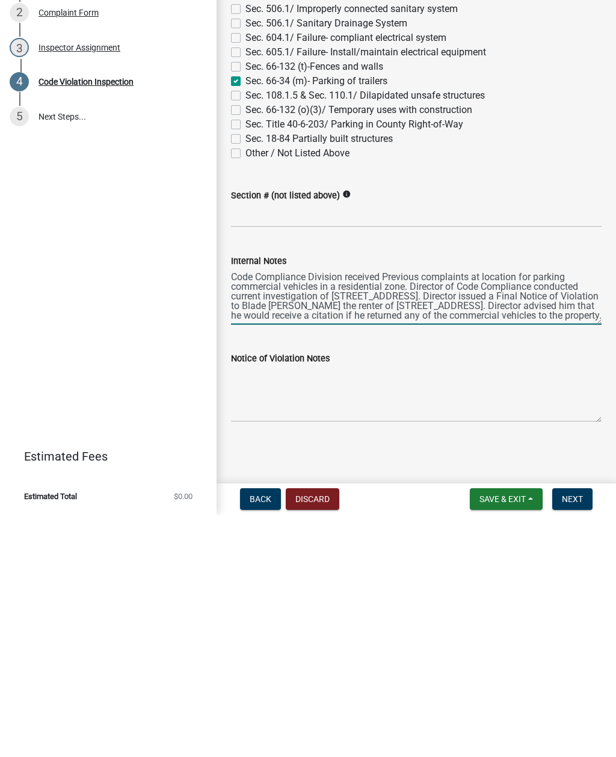
click at [388, 510] on textarea "Code Compliance Division received Previous complaints at location for parking c…" at bounding box center [416, 538] width 370 height 57
click at [466, 510] on textarea "Code Compliance Division received Previous complaints at location for parking c…" at bounding box center [416, 538] width 370 height 57
click at [387, 510] on textarea "Code Compliance Division received Previous complaints at location for parking c…" at bounding box center [416, 538] width 370 height 57
click at [474, 510] on textarea "Code Compliance Division received Previous complaints at location for parking c…" at bounding box center [416, 538] width 370 height 57
click at [393, 510] on textarea "Code Compliance Division received Previous complaints at location for parking c…" at bounding box center [416, 538] width 370 height 57
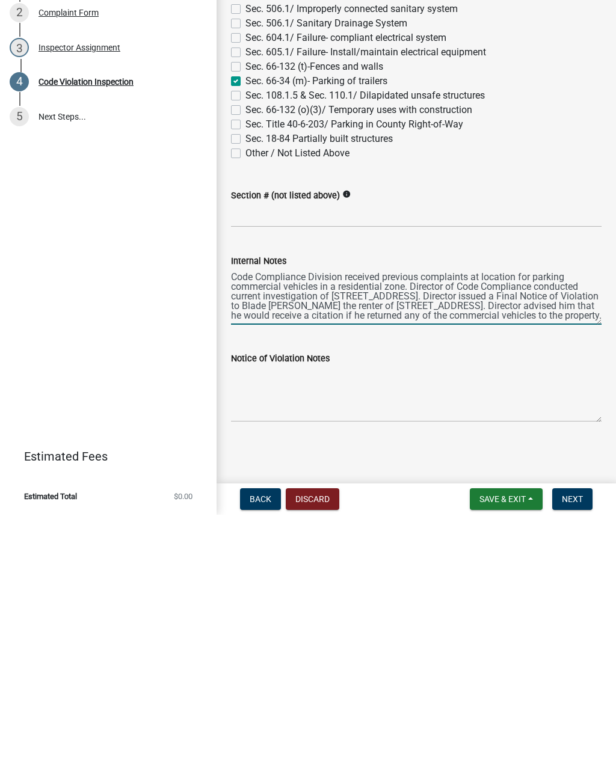
click at [473, 510] on textarea "Code Compliance Division received previous complaints at location for parking c…" at bounding box center [416, 538] width 370 height 57
click at [440, 510] on textarea "Code Compliance Division received previous complaints at location for parking c…" at bounding box center [416, 538] width 370 height 57
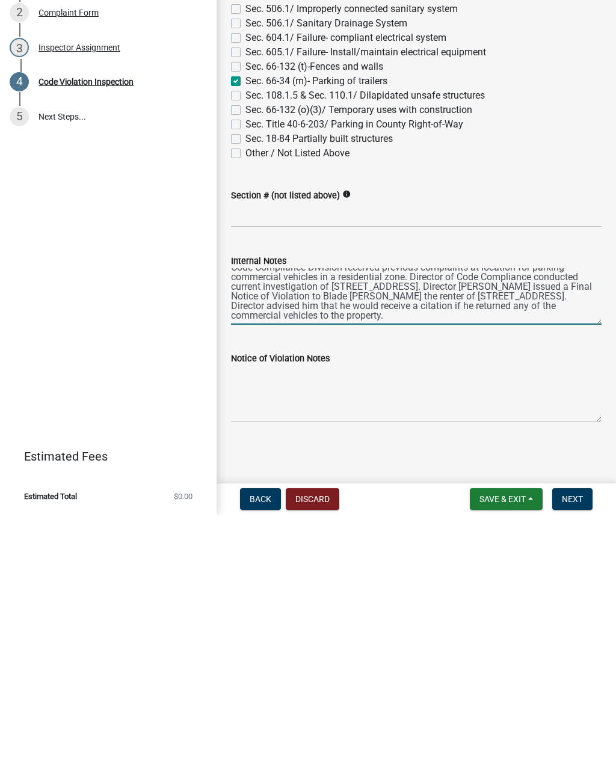
scroll to position [10, 0]
click at [380, 510] on textarea "Code Compliance Division received previous complaints at location for parking c…" at bounding box center [416, 538] width 370 height 57
type textarea "Code Compliance Division received previous complaints at location for parking c…"
click at [247, 608] on textarea "Notice of Violation Notes" at bounding box center [416, 636] width 370 height 57
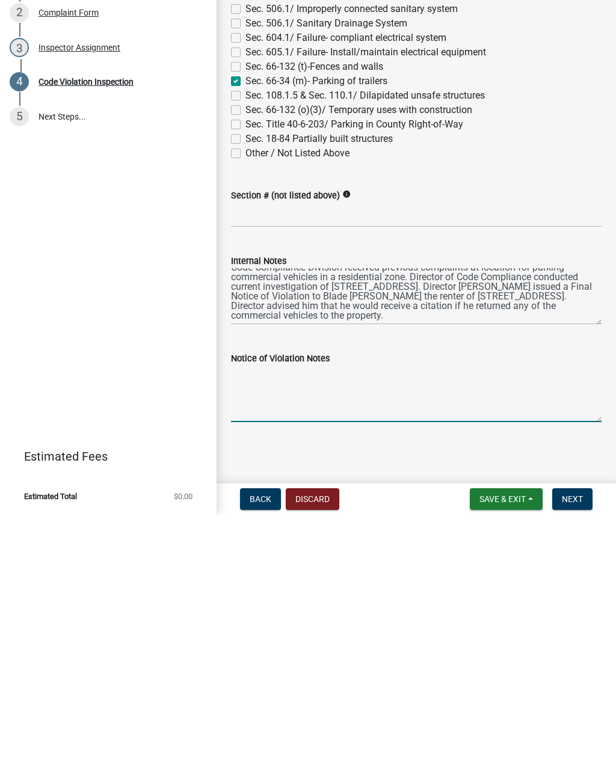
click at [257, 608] on textarea "Notice of Violation Notes" at bounding box center [416, 636] width 370 height 57
click at [500, 737] on span "Save & Exit" at bounding box center [502, 742] width 46 height 10
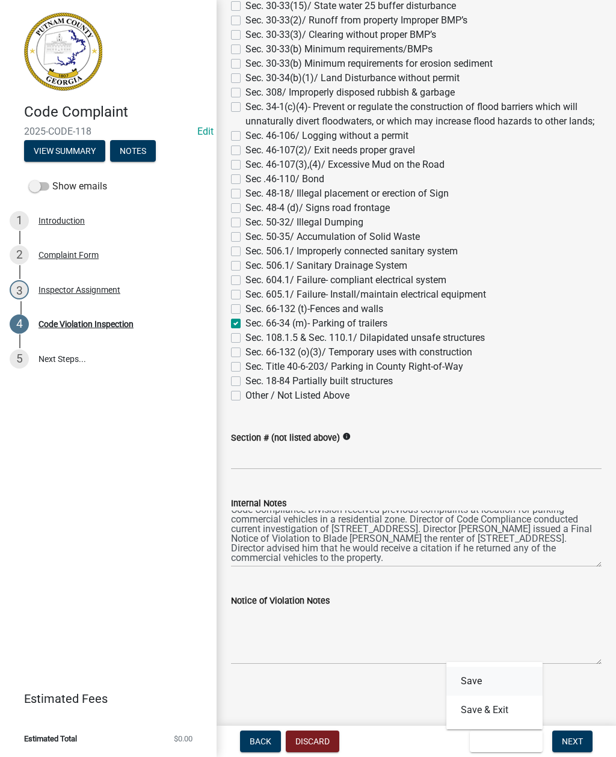
click at [479, 677] on button "Save" at bounding box center [494, 681] width 96 height 29
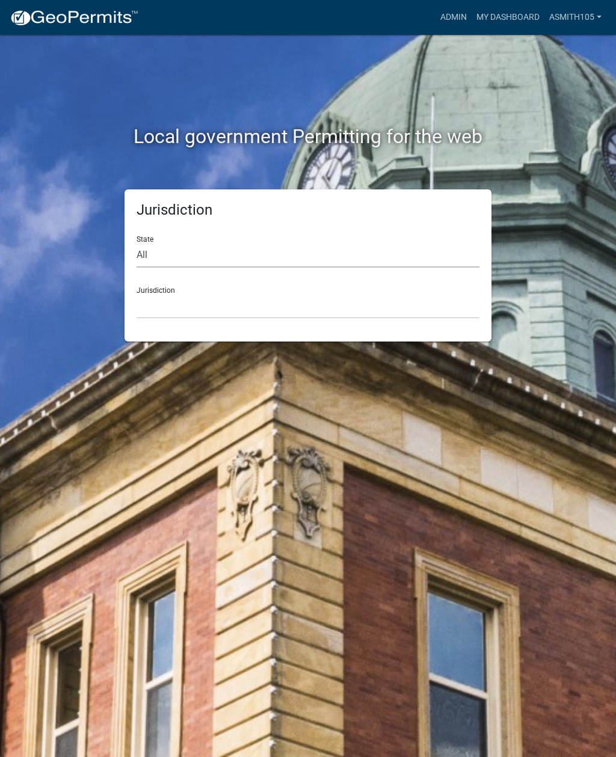
click at [204, 259] on select "All [US_STATE] [US_STATE] [US_STATE] [US_STATE] [US_STATE] [US_STATE] [US_STATE…" at bounding box center [307, 255] width 343 height 25
select select "[US_STATE]"
click at [232, 301] on select "City of [GEOGRAPHIC_DATA], [US_STATE] [GEOGRAPHIC_DATA], [US_STATE][PERSON_NAME…" at bounding box center [307, 306] width 343 height 25
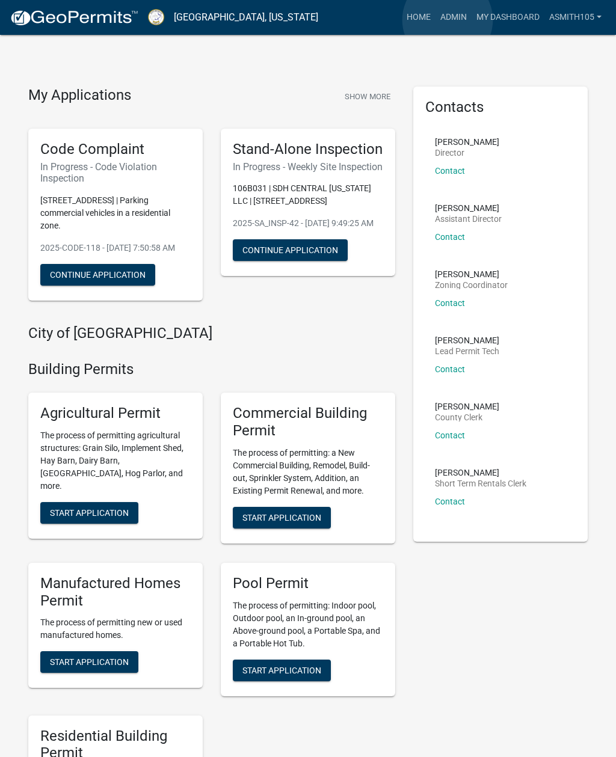
click at [448, 20] on link "Admin" at bounding box center [453, 17] width 36 height 23
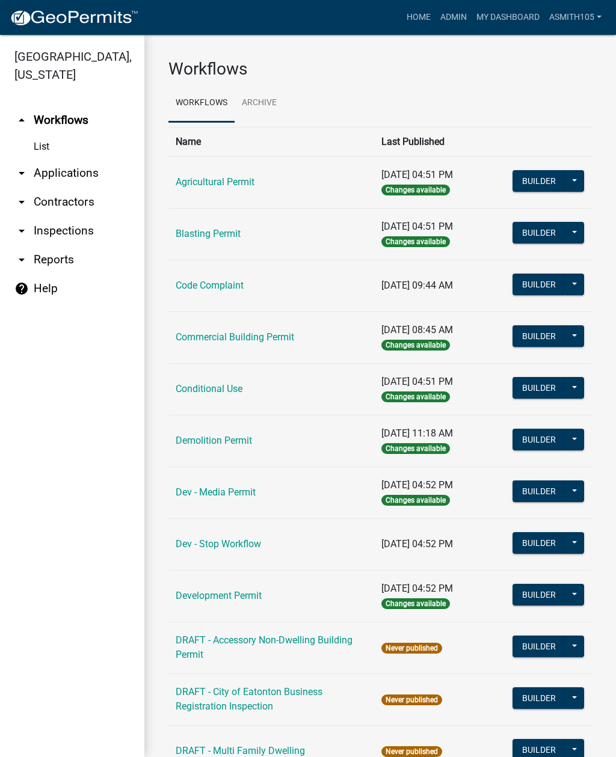
click at [209, 286] on link "Code Complaint" at bounding box center [210, 285] width 68 height 11
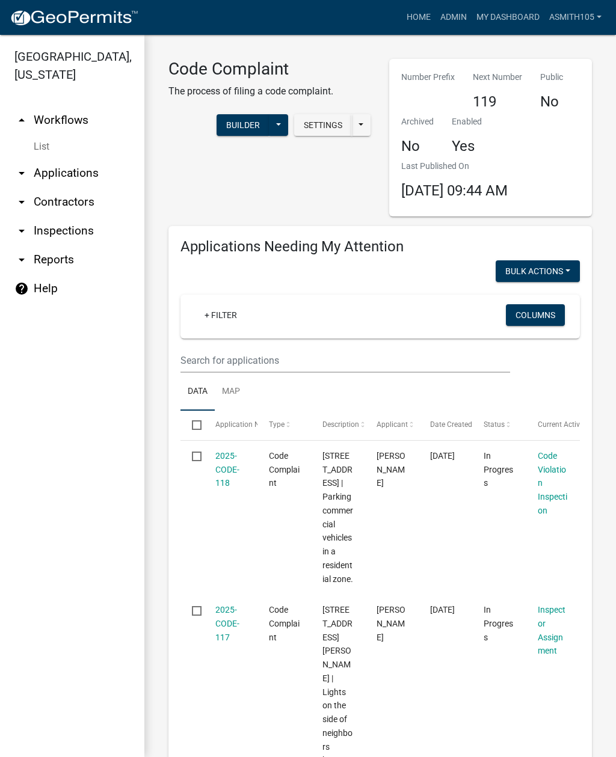
click at [229, 464] on link "2025-CODE-118" at bounding box center [227, 469] width 24 height 37
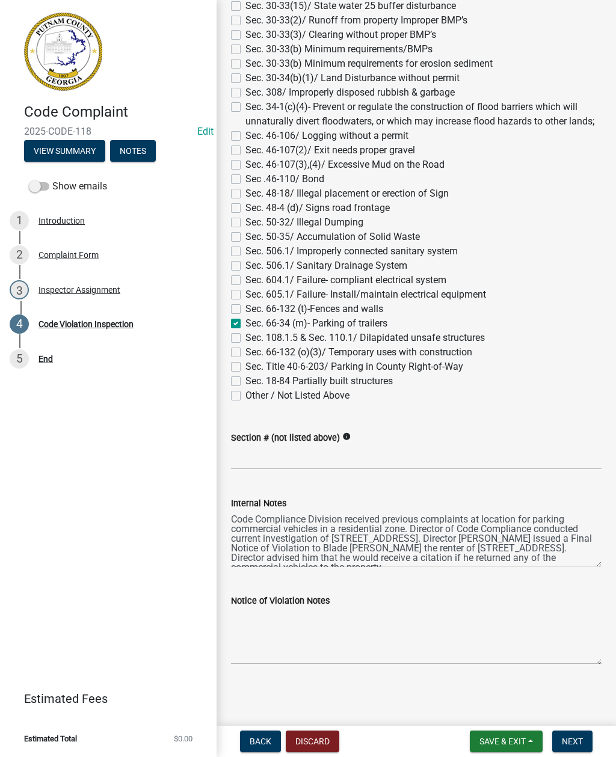
scroll to position [1074, 0]
click at [256, 621] on textarea "Notice of Violation Notes" at bounding box center [416, 636] width 370 height 57
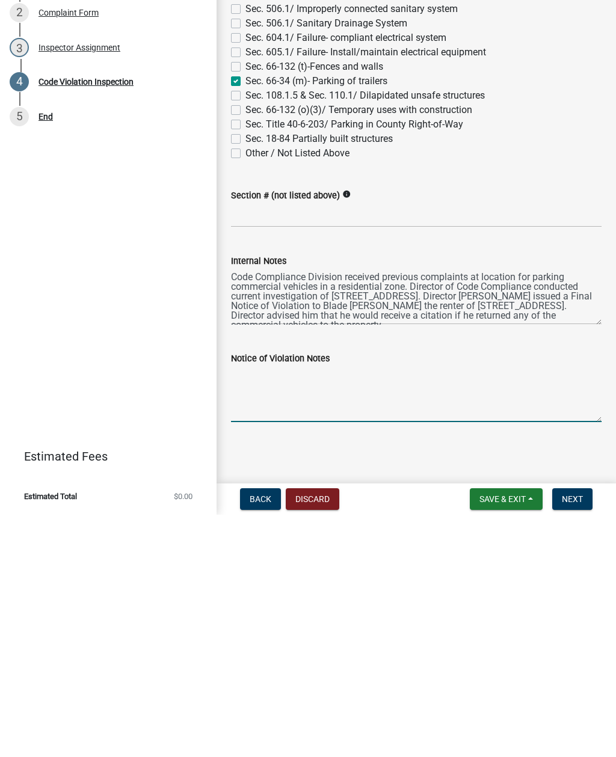
paste textarea "On [DATE], at approximately 12:15 pm, a Code Enforcement Officer observed the f…"
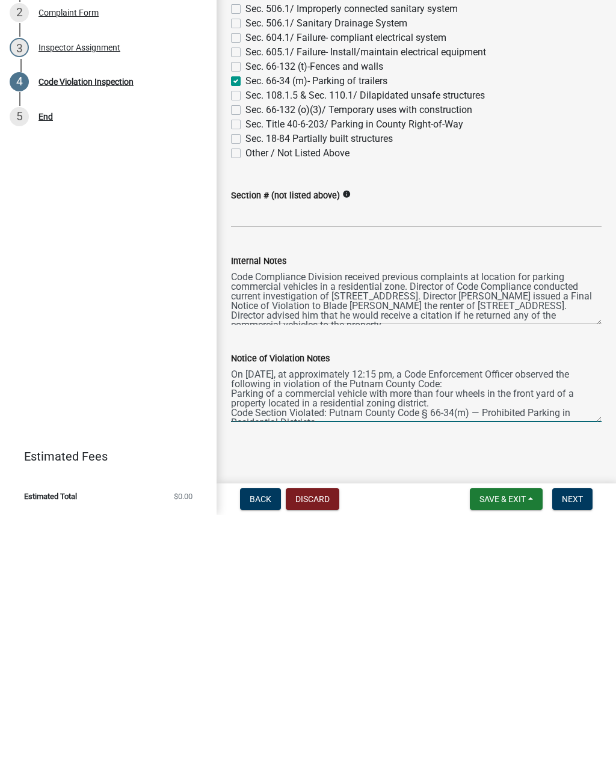
scroll to position [0, 0]
click at [421, 608] on textarea "On [DATE], at approximately 12:15 pm, a Code Enforcement Officer observed the f…" at bounding box center [416, 636] width 370 height 57
click at [559, 608] on textarea "On [DATE], at approximately 12:00pm, a Code Enforcement Officer observed the fo…" at bounding box center [416, 636] width 370 height 57
click at [328, 608] on textarea "On [DATE], at approximately 12:00pm, Director of Code Compliance observed the f…" at bounding box center [416, 636] width 370 height 57
click at [279, 608] on textarea "On [DATE], at approximately 12:00pm, Director of Code Compliance observed a Whi…" at bounding box center [416, 636] width 370 height 57
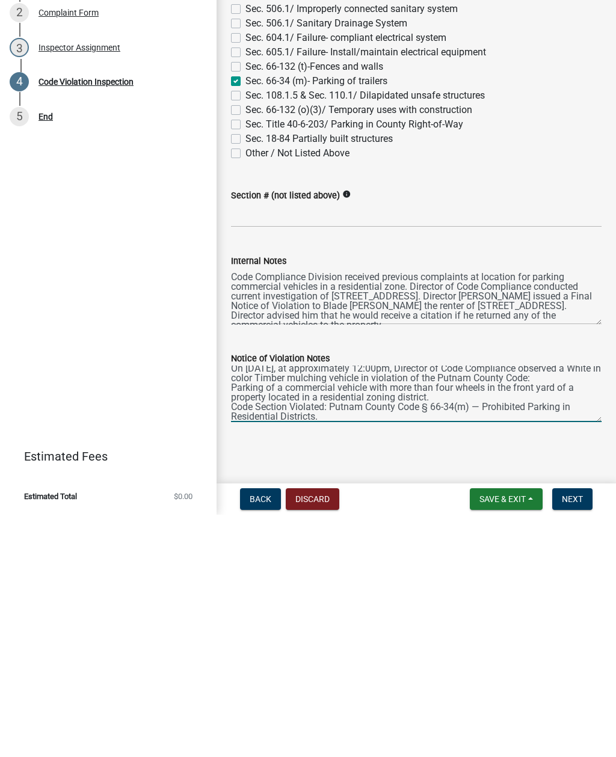
scroll to position [5, 0]
click at [528, 608] on textarea "On [DATE], at approximately 12:00pm, Director of Code Compliance observed a Whi…" at bounding box center [416, 636] width 370 height 57
click at [259, 608] on textarea "On [DATE], at approximately 12:00pm, Director of Code Compliance observed a Whi…" at bounding box center [416, 636] width 370 height 57
click at [232, 608] on textarea "On [DATE], at approximately 12:00pm, Director of Code Compliance observed a Whi…" at bounding box center [416, 636] width 370 height 57
click at [515, 608] on textarea "On [DATE], at approximately 12:00pm, Director of Code Compliance observed a Whi…" at bounding box center [416, 636] width 370 height 57
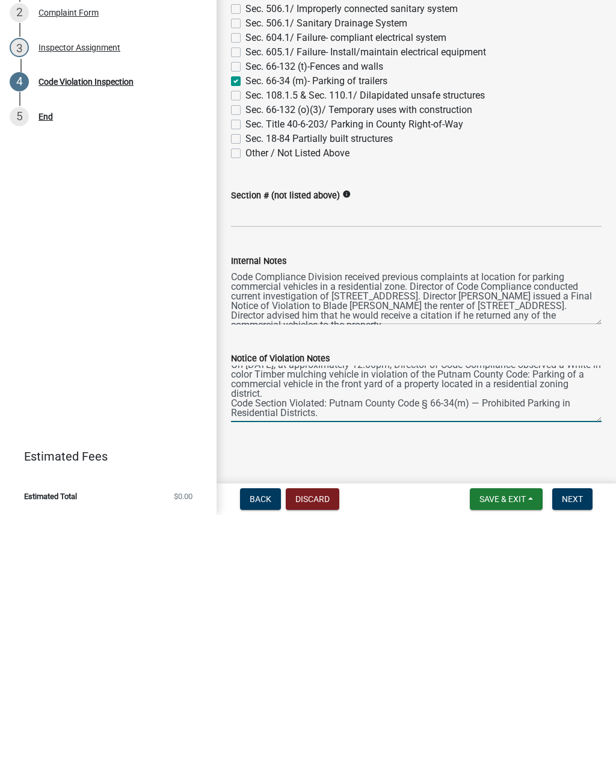
scroll to position [19, 0]
click at [349, 608] on textarea "On [DATE], at approximately 12:00pm, Director of Code Compliance observed a Whi…" at bounding box center [416, 636] width 370 height 57
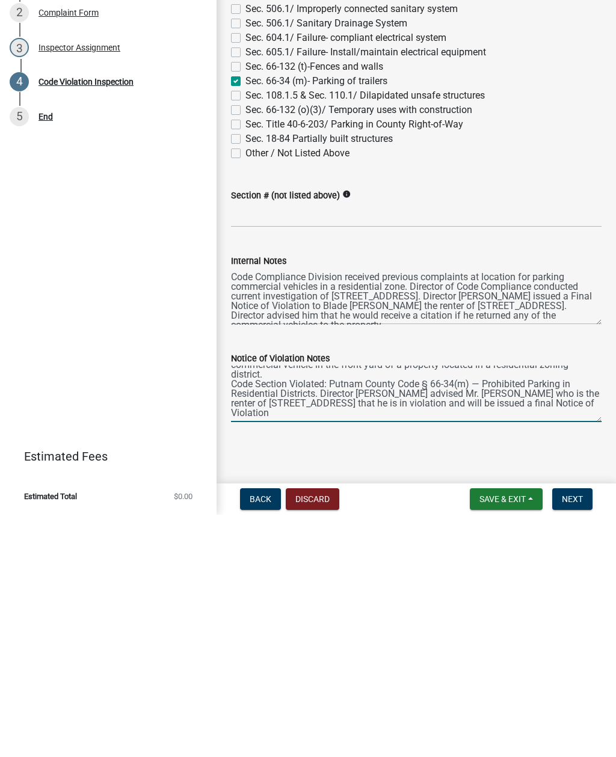
scroll to position [38, 0]
click at [444, 608] on textarea "On [DATE], at approximately 12:00pm, Director of Code Compliance observed a Whi…" at bounding box center [416, 636] width 370 height 57
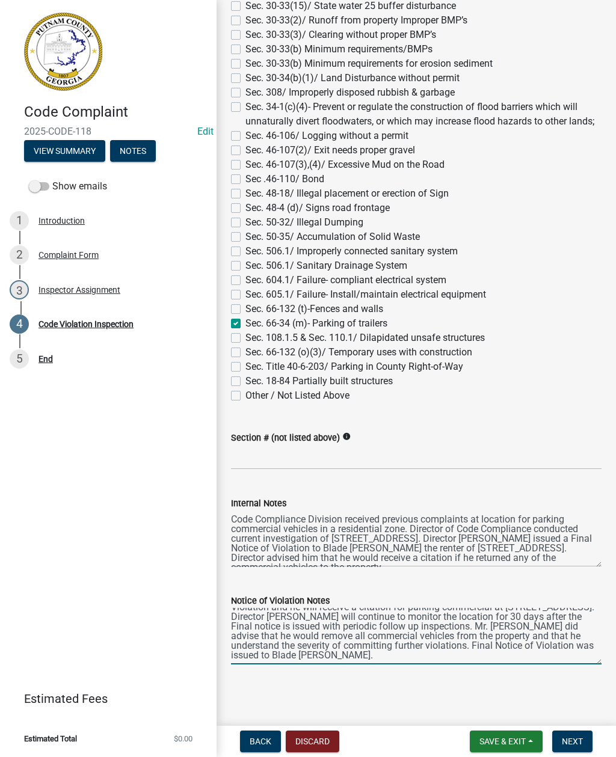
scroll to position [87, 0]
click at [601, 647] on textarea "On [DATE], at approximately 12:00pm, Director of Code Compliance observed a Whi…" at bounding box center [416, 636] width 370 height 57
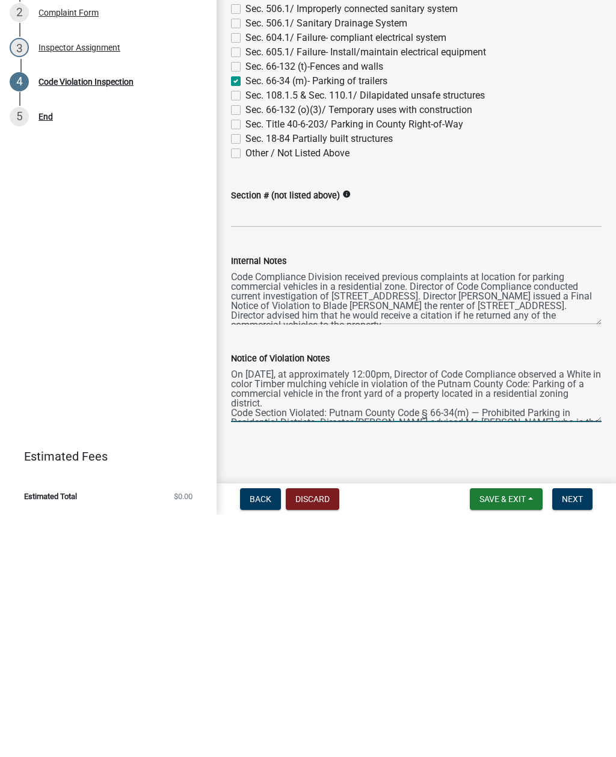
scroll to position [0, 0]
click at [227, 577] on div "Notice of Violation Notes On [DATE], at approximately 12:00pm, Director of Code…" at bounding box center [416, 621] width 388 height 88
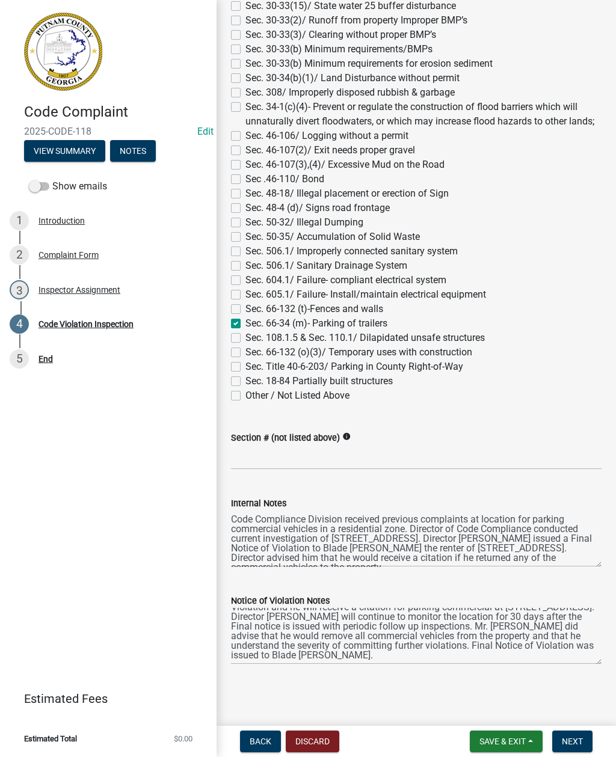
scroll to position [87, 0]
click at [384, 649] on textarea "On [DATE], at approximately 12:00pm, Director of Code Compliance observed a Whi…" at bounding box center [416, 636] width 370 height 57
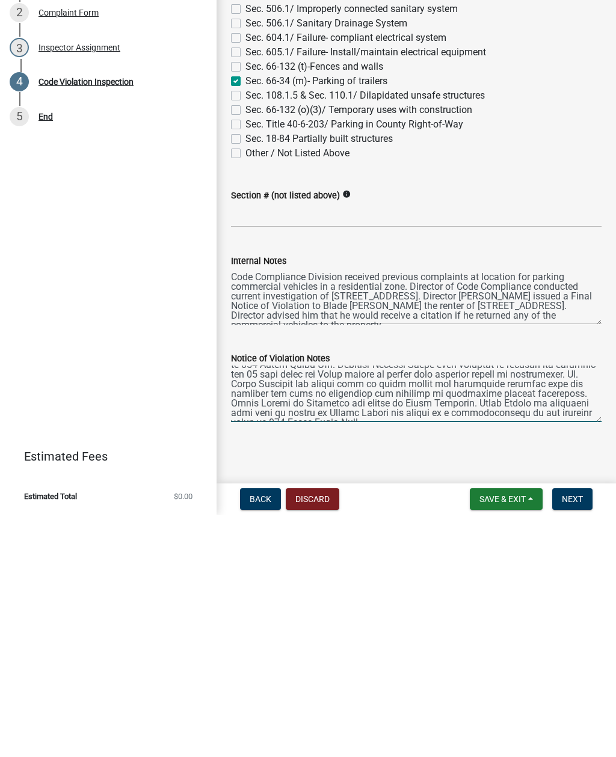
click at [528, 608] on textarea "Notice of Violation Notes" at bounding box center [416, 636] width 370 height 57
click at [595, 608] on textarea "Notice of Violation Notes" at bounding box center [416, 636] width 370 height 57
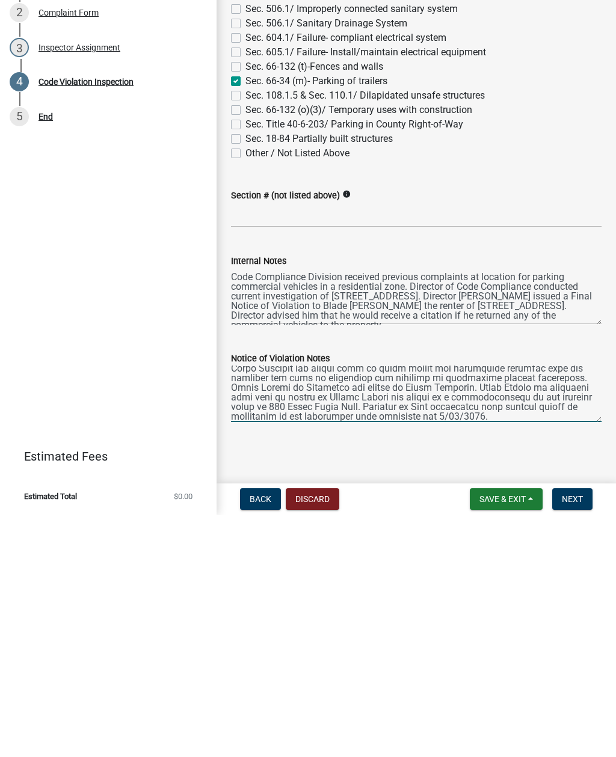
type textarea "Lo Ipsumd 02si 5939, am consecteturad 10:86el, Seddoeiu te Inci Utlaboreet dolo…"
click at [507, 737] on span "Save & Exit" at bounding box center [502, 742] width 46 height 10
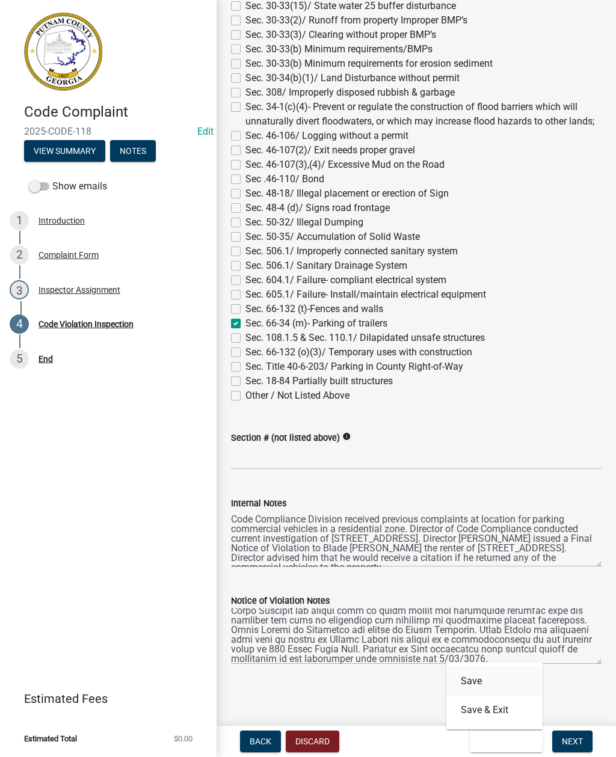
click at [479, 676] on button "Save" at bounding box center [494, 681] width 96 height 29
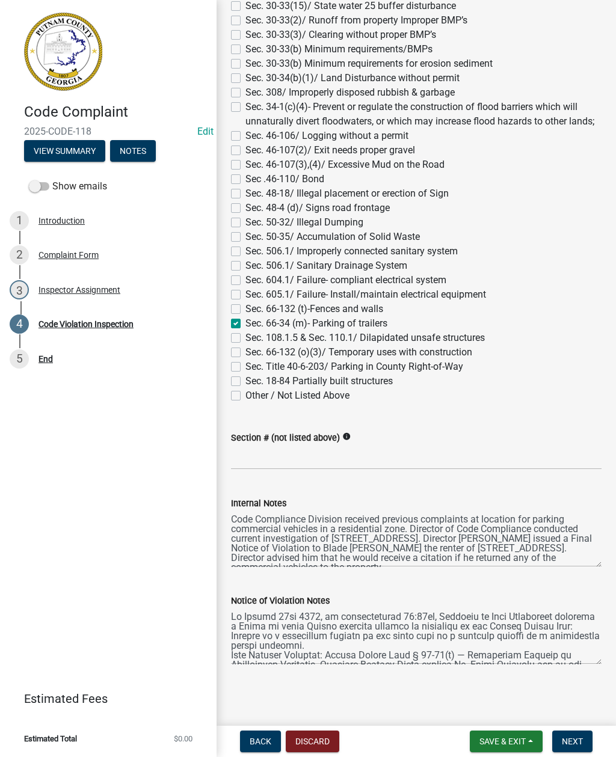
scroll to position [1074, 0]
click at [574, 749] on button "Next" at bounding box center [572, 742] width 40 height 22
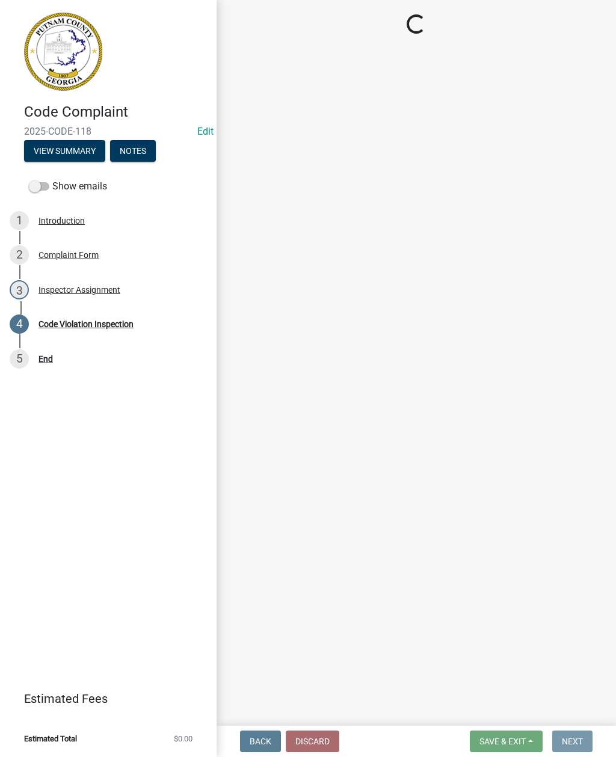
scroll to position [0, 0]
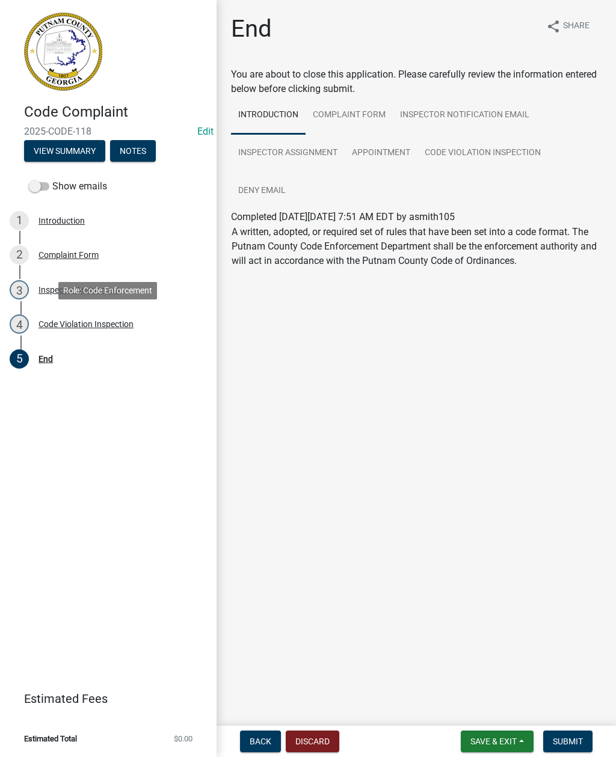
click at [91, 326] on div "Code Violation Inspection" at bounding box center [85, 324] width 95 height 8
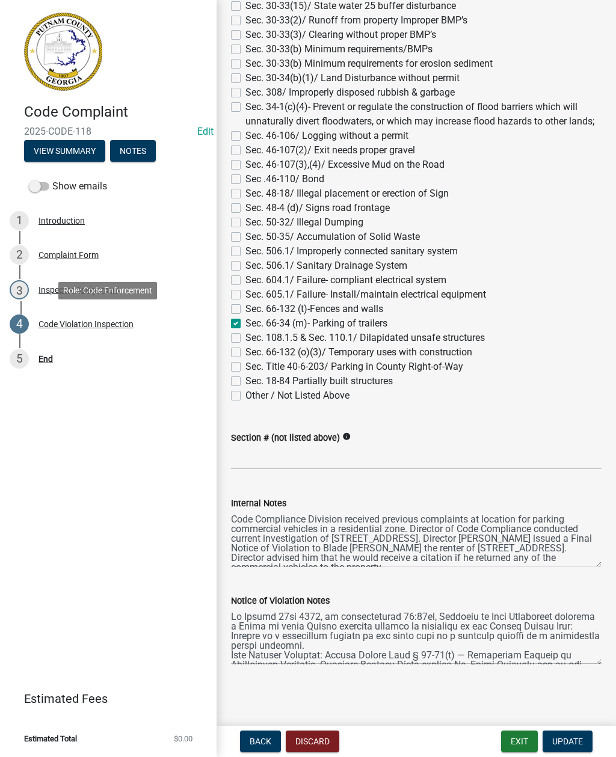
scroll to position [1074, 0]
click at [108, 332] on div "4 Code Violation Inspection" at bounding box center [104, 323] width 188 height 19
click at [75, 256] on div "Complaint Form" at bounding box center [68, 255] width 60 height 8
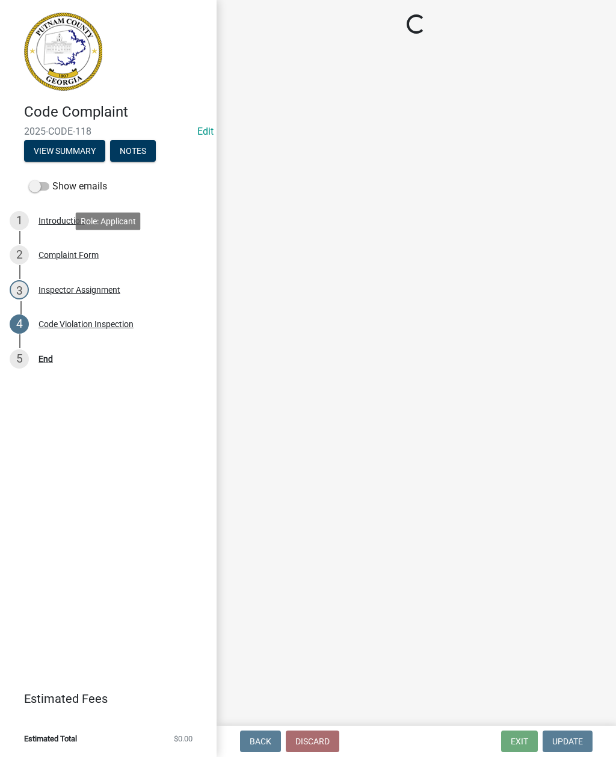
select select "f08a9927-defb-489f-aa73-9d6bf05850a3"
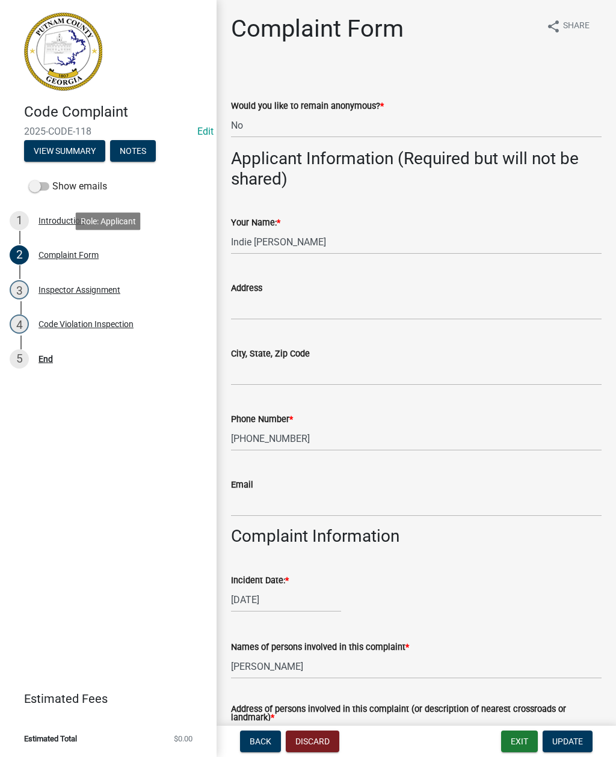
click at [62, 256] on div "Complaint Form" at bounding box center [68, 255] width 60 height 8
click at [52, 220] on div "Introduction" at bounding box center [61, 220] width 46 height 8
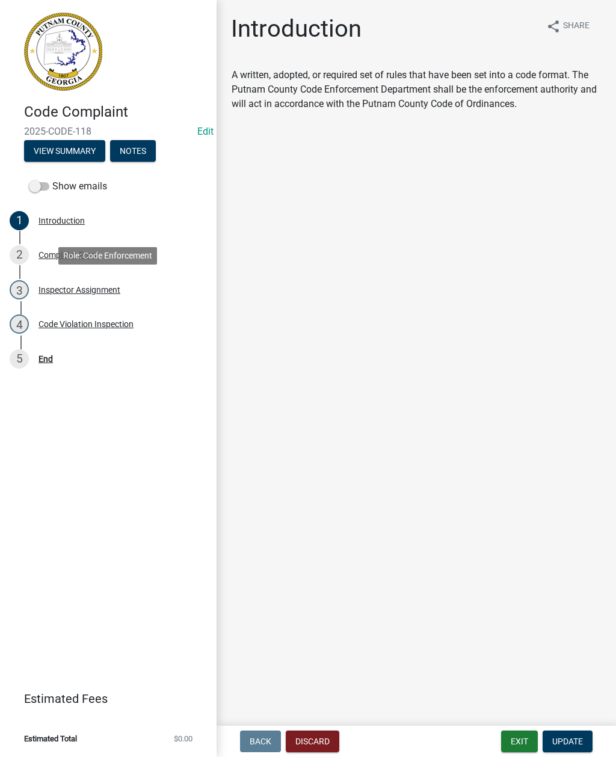
click at [91, 289] on div "Inspector Assignment" at bounding box center [79, 290] width 82 height 8
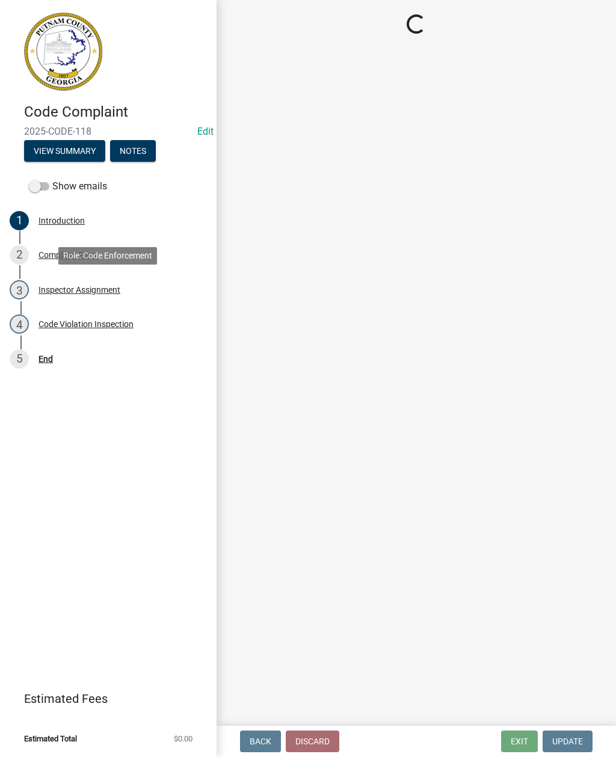
select select "af3c6edf-34d7-49be-824e-99d5d0a3954f"
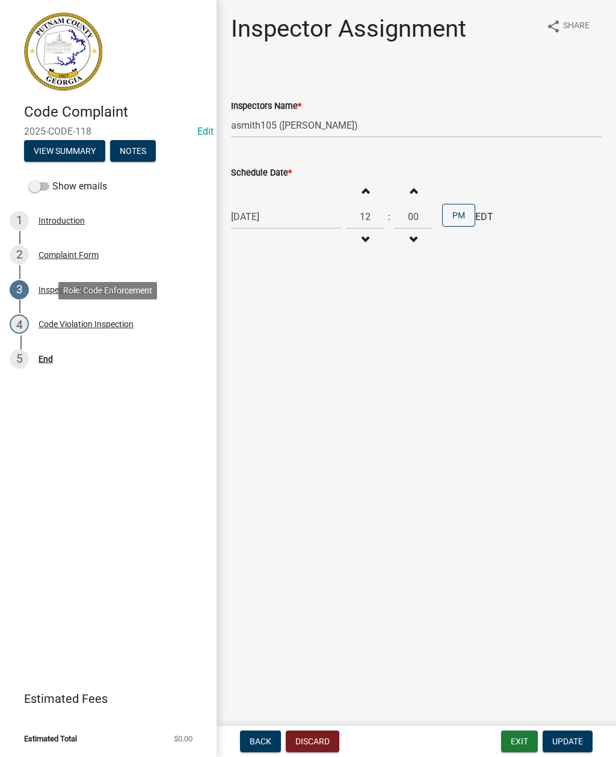
click at [100, 330] on div "4 Code Violation Inspection" at bounding box center [104, 323] width 188 height 19
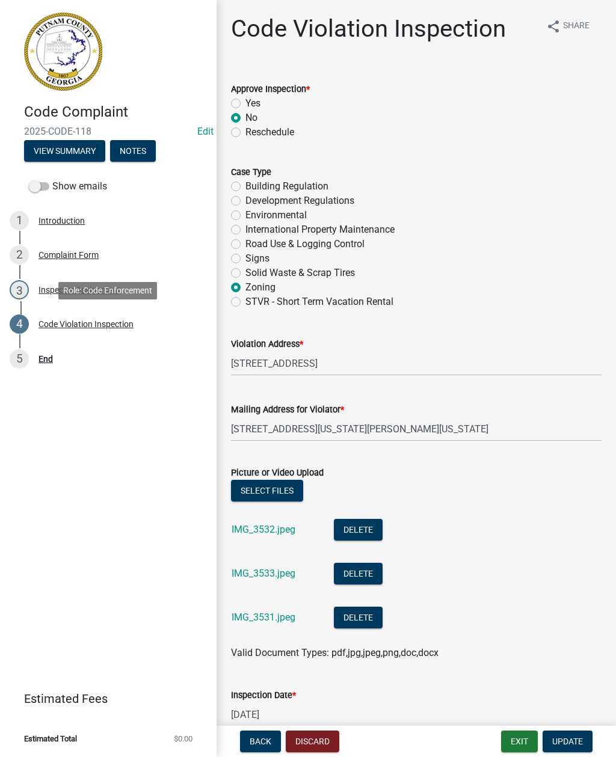
click at [59, 152] on button "View Summary" at bounding box center [64, 151] width 81 height 22
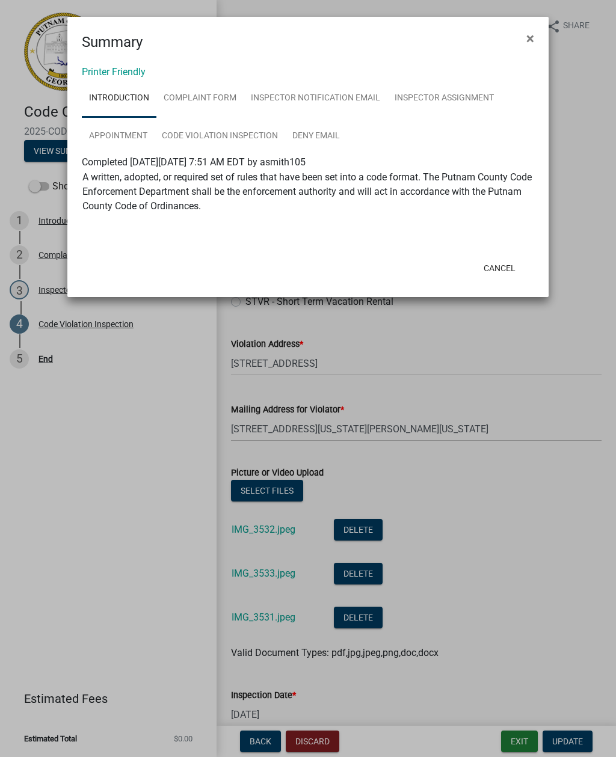
click at [529, 47] on button "×" at bounding box center [530, 39] width 27 height 34
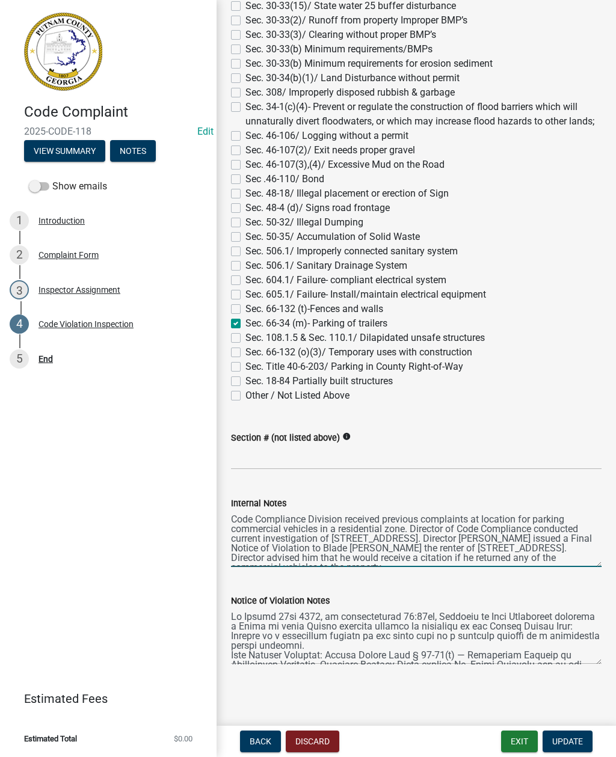
click at [409, 542] on textarea "Code Compliance Division received previous complaints at location for parking c…" at bounding box center [416, 538] width 370 height 57
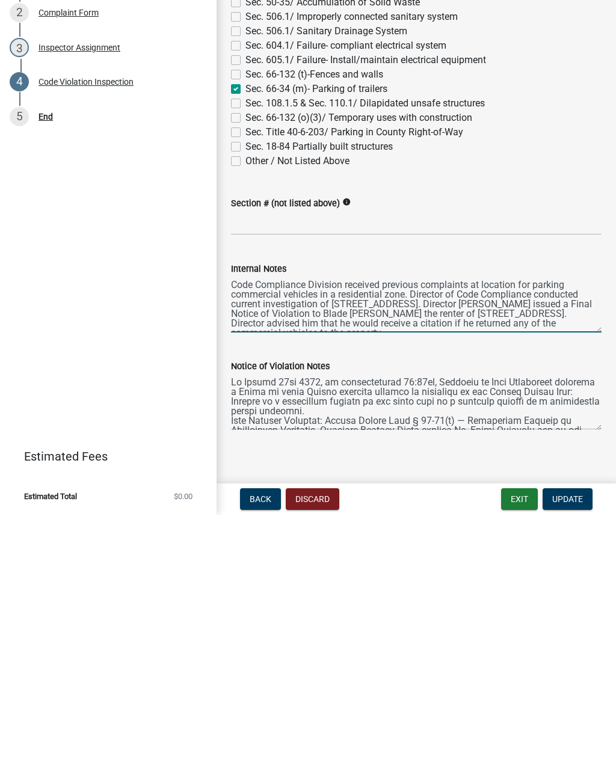
scroll to position [1068, 0]
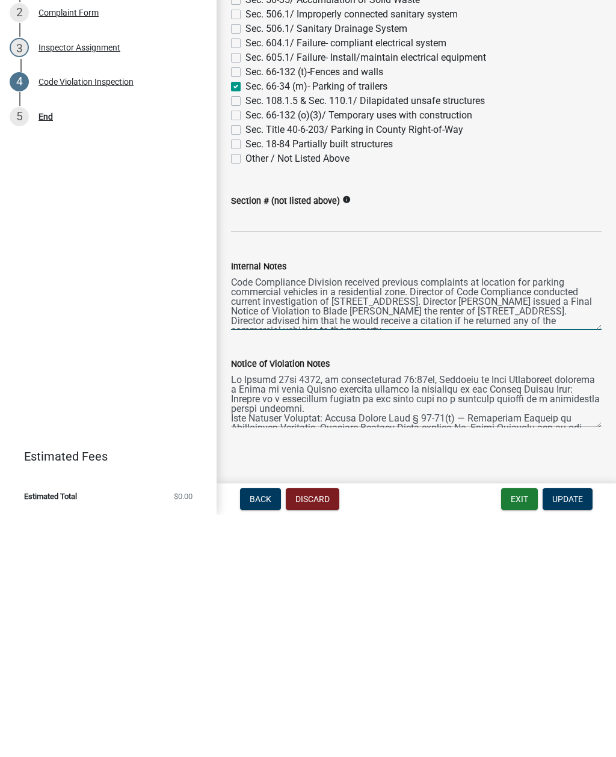
type textarea "Code Compliance Division received previous complaints at location for parking c…"
click at [241, 613] on textarea "Notice of Violation Notes" at bounding box center [416, 641] width 370 height 57
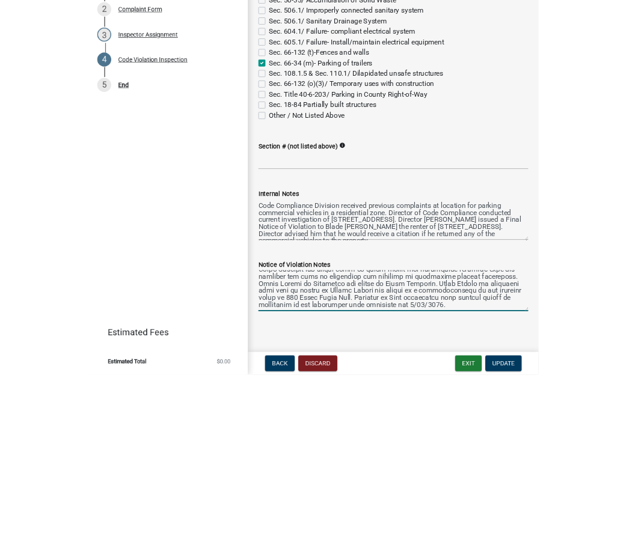
scroll to position [115, 0]
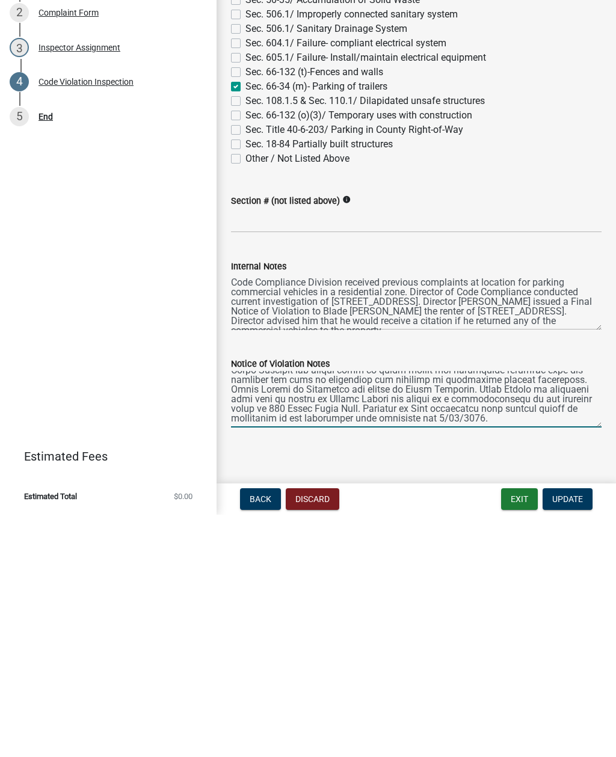
click at [391, 613] on textarea "Notice of Violation Notes" at bounding box center [416, 641] width 370 height 57
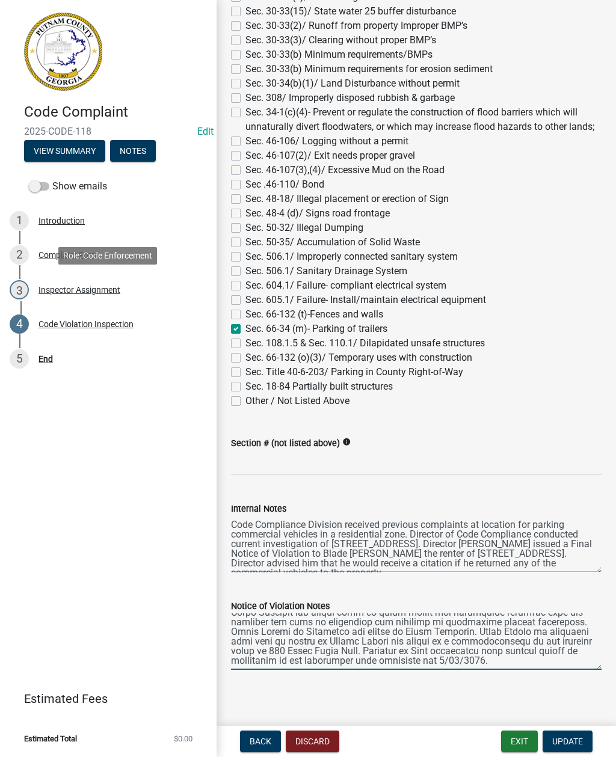
click at [74, 293] on div "Inspector Assignment" at bounding box center [79, 290] width 82 height 8
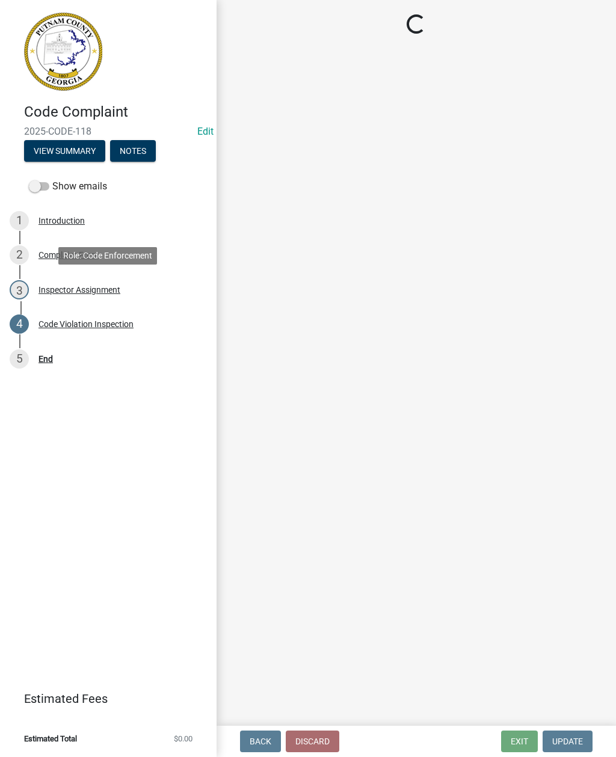
select select "af3c6edf-34d7-49be-824e-99d5d0a3954f"
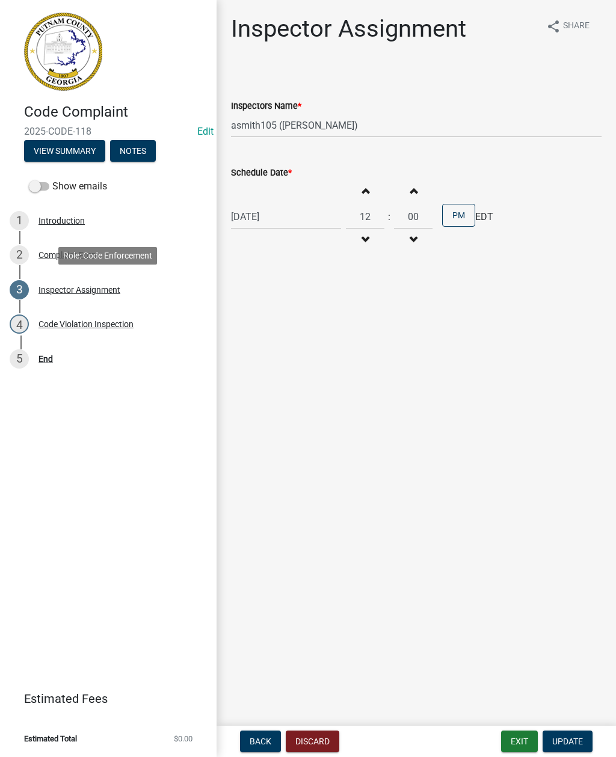
click at [94, 323] on div "Code Violation Inspection" at bounding box center [85, 324] width 95 height 8
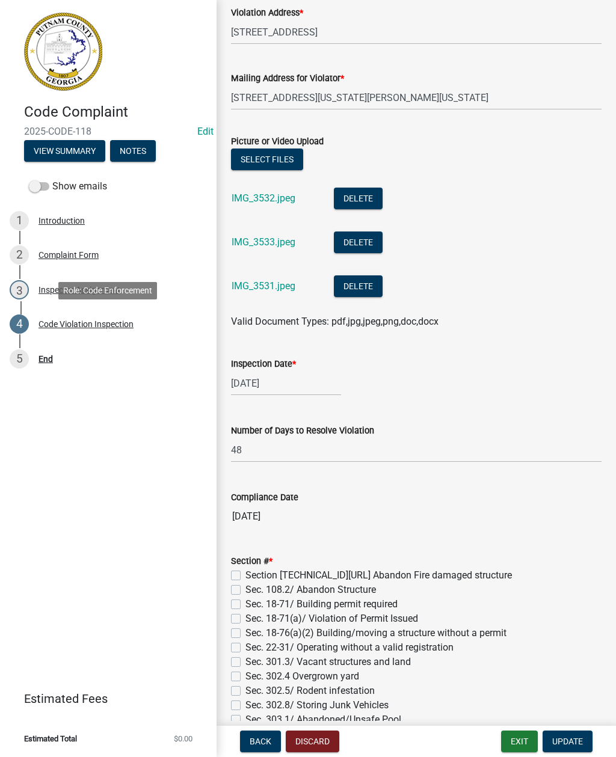
scroll to position [351, 0]
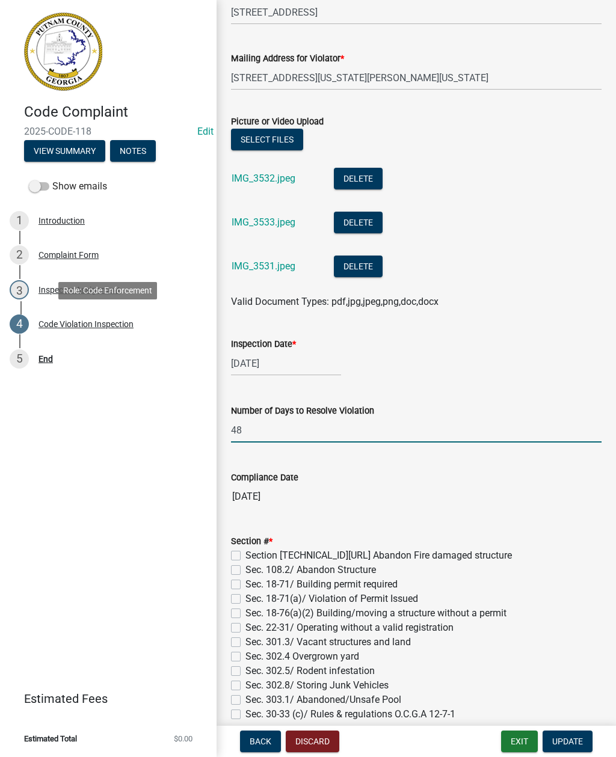
click at [259, 432] on input "48" at bounding box center [416, 430] width 370 height 25
type input "4"
click at [275, 430] on input "48" at bounding box center [416, 430] width 370 height 25
type input "4"
type input "2"
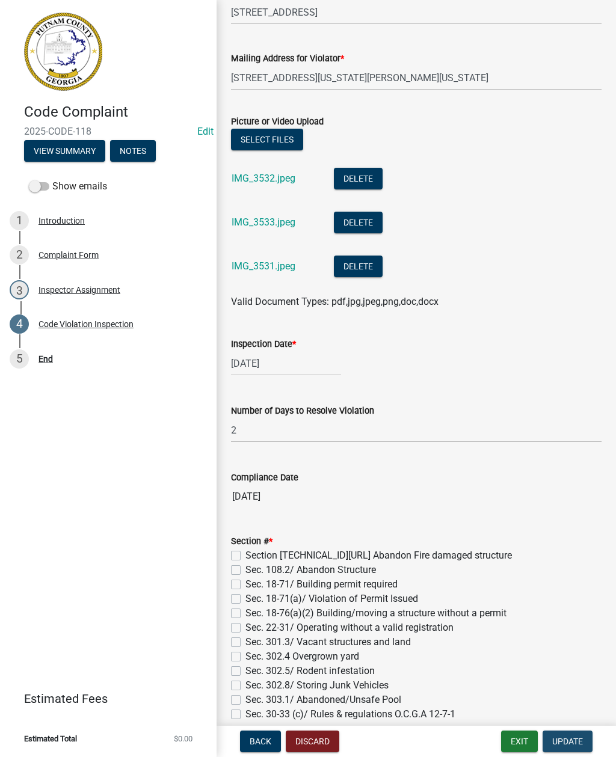
click at [581, 735] on button "Update" at bounding box center [567, 742] width 50 height 22
